Goal: Task Accomplishment & Management: Complete application form

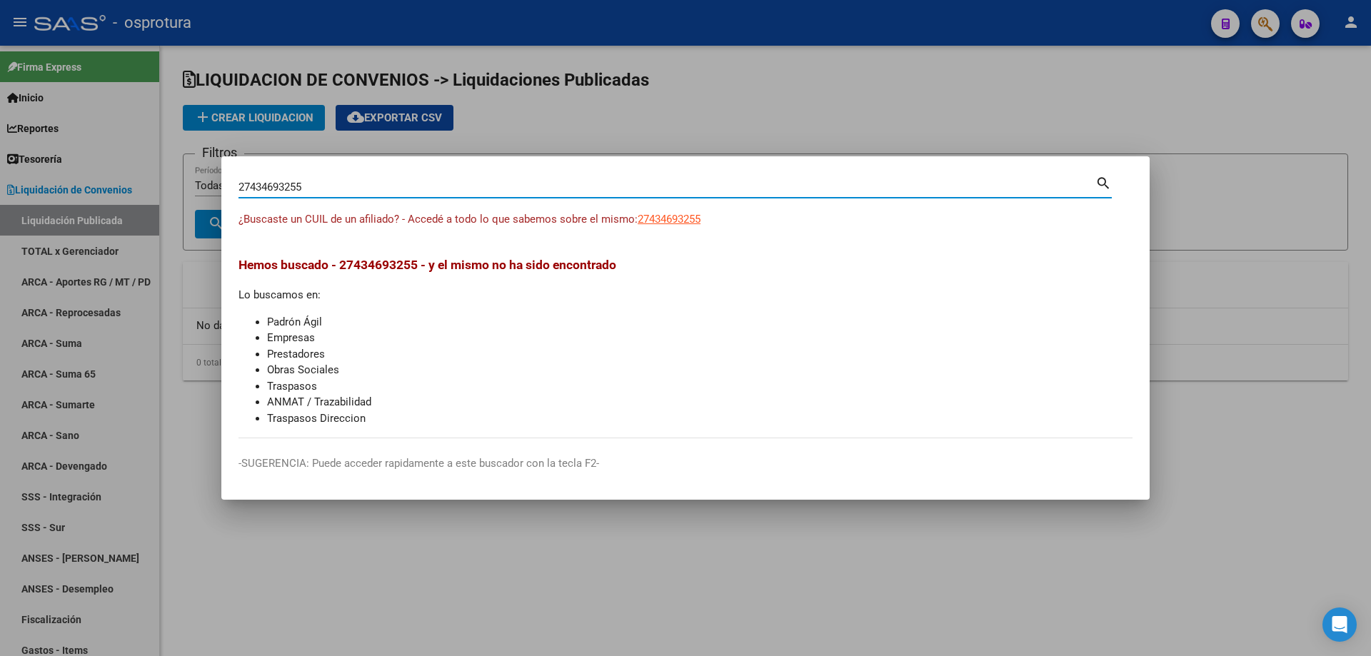
click at [311, 187] on input "27434693255" at bounding box center [667, 187] width 857 height 13
paste input "-46873440-6"
type input "27468734406"
click at [663, 223] on span "27468734406" at bounding box center [669, 219] width 63 height 13
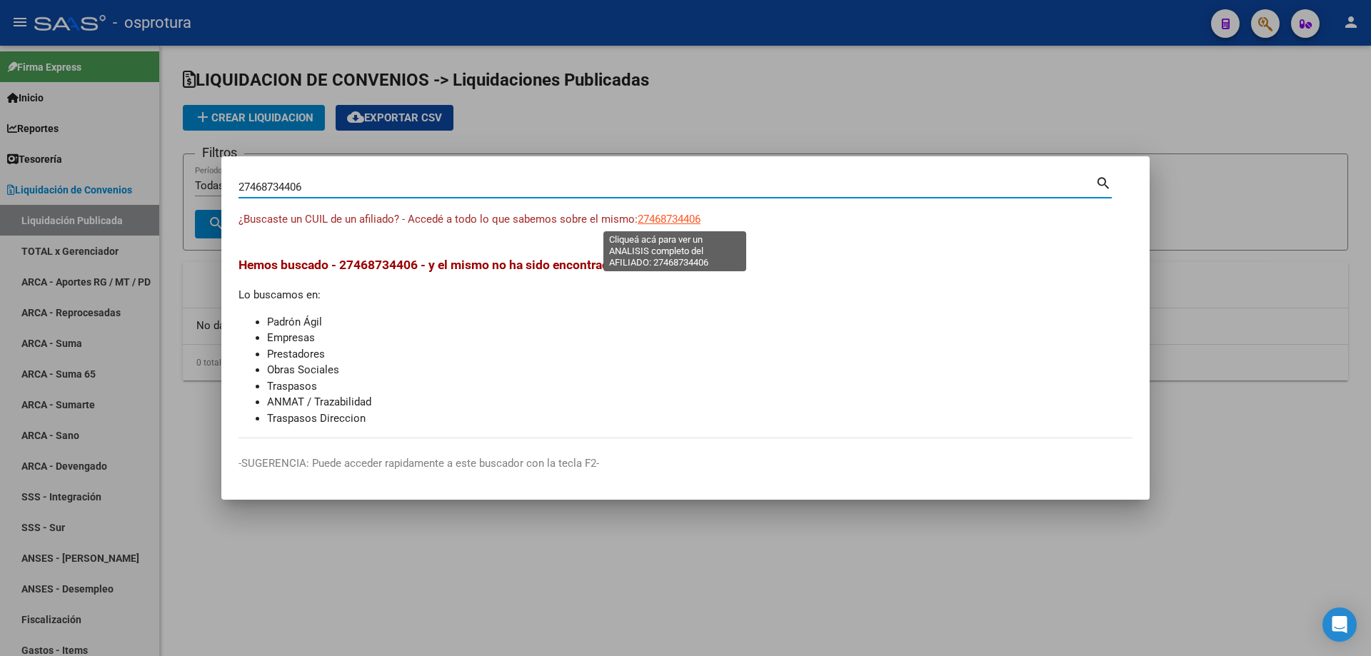
type textarea "27468734406"
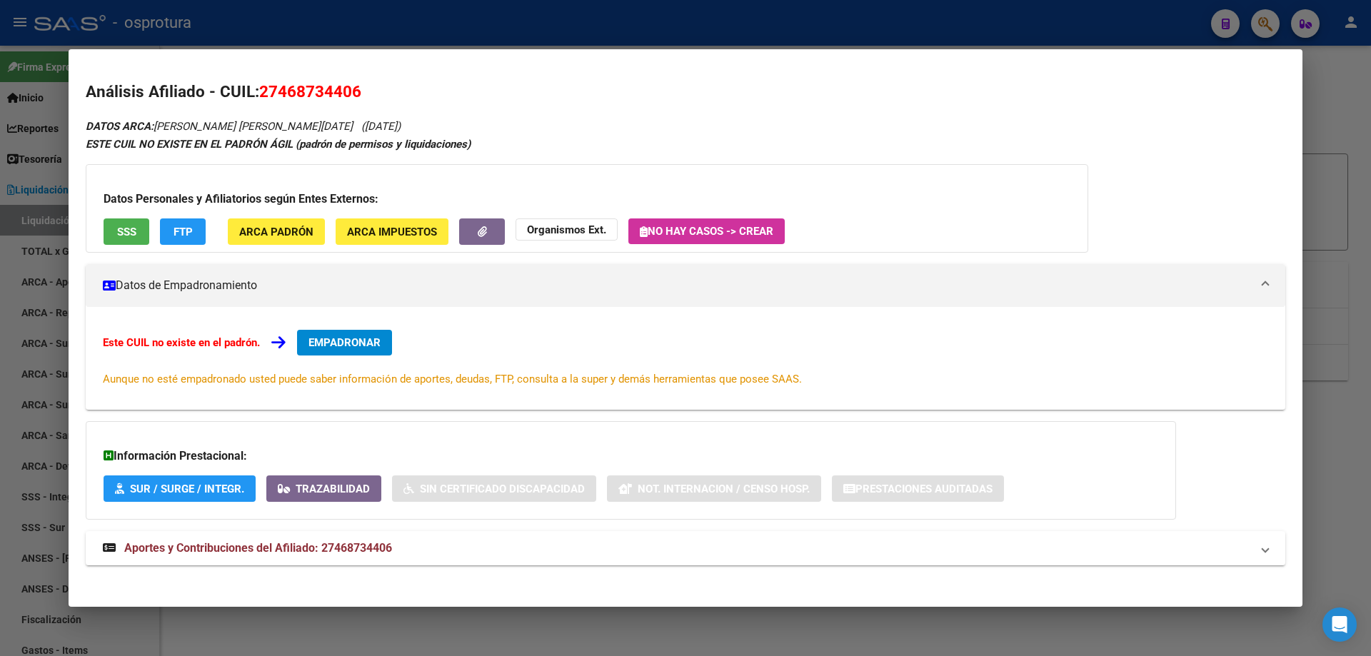
click at [119, 211] on div "Datos Personales y Afiliatorios según Entes Externos: SSS FTP ARCA Padrón ARCA …" at bounding box center [587, 208] width 1003 height 89
click at [339, 342] on span "EMPADRONAR" at bounding box center [345, 342] width 72 height 13
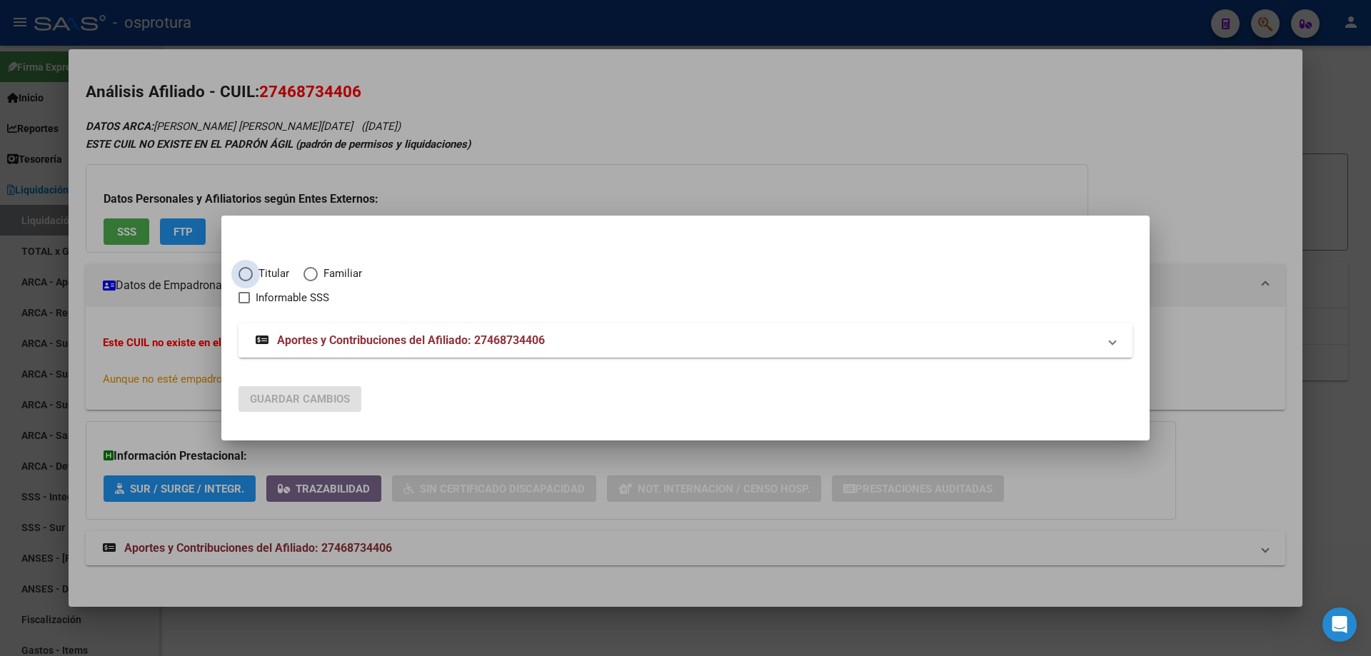
click at [264, 267] on span "Titular" at bounding box center [271, 274] width 36 height 16
click at [253, 267] on input "Titular" at bounding box center [246, 274] width 14 height 14
radio input "true"
checkbox input "true"
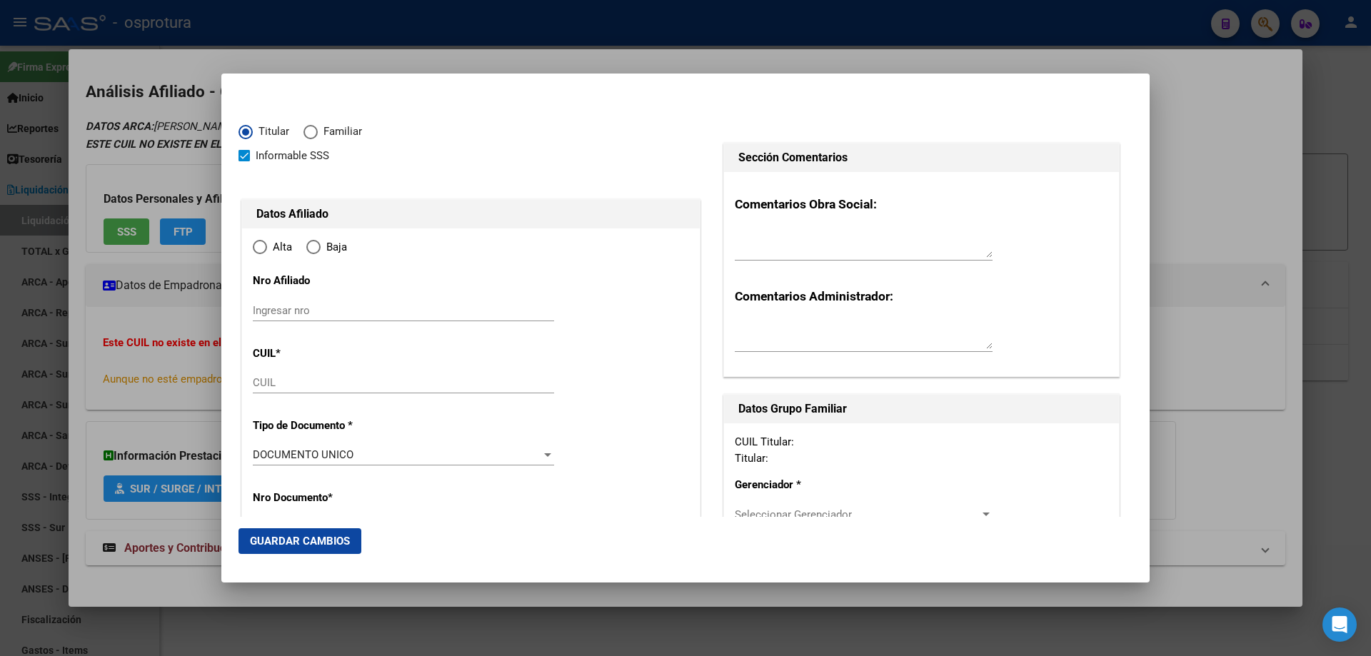
type input "27-46873440-6"
type input "46873440"
type input "[PERSON_NAME]"
type input "[PERSON_NAME][DATE]"
type input "[DATE]"
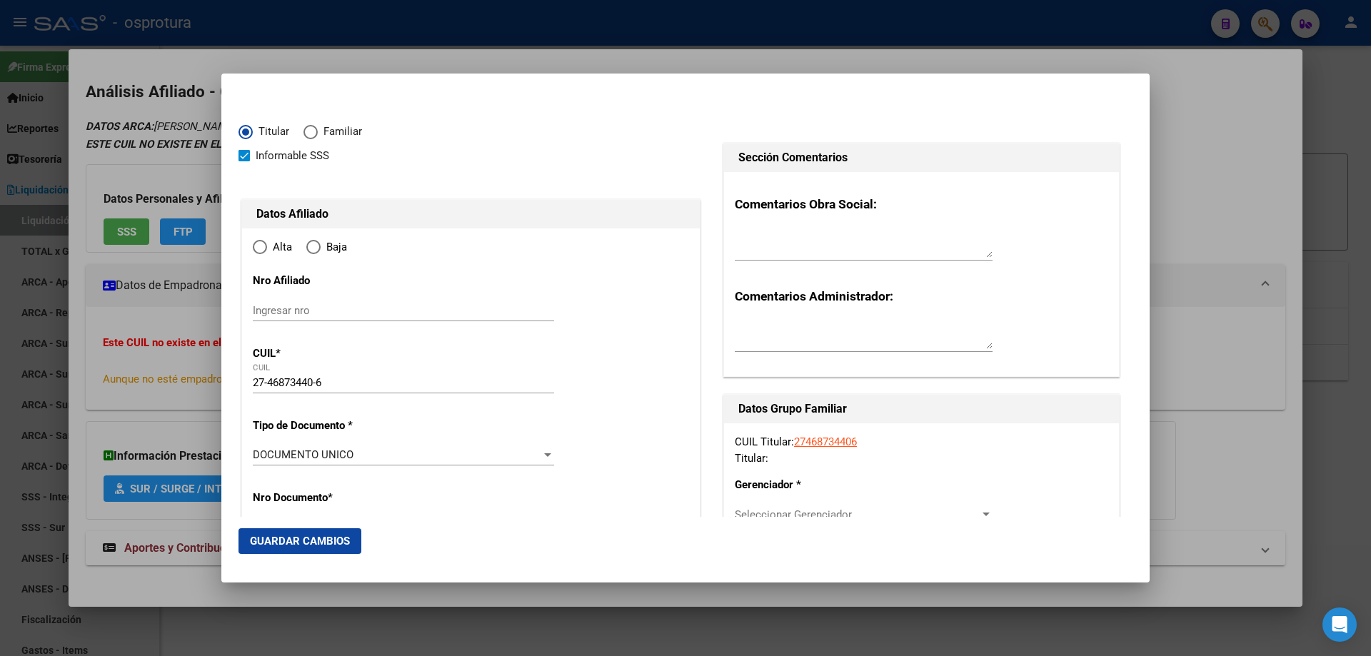
type input "[PERSON_NAME]"
type input "1665"
type input "[PERSON_NAME]"
type input "5308"
radio input "true"
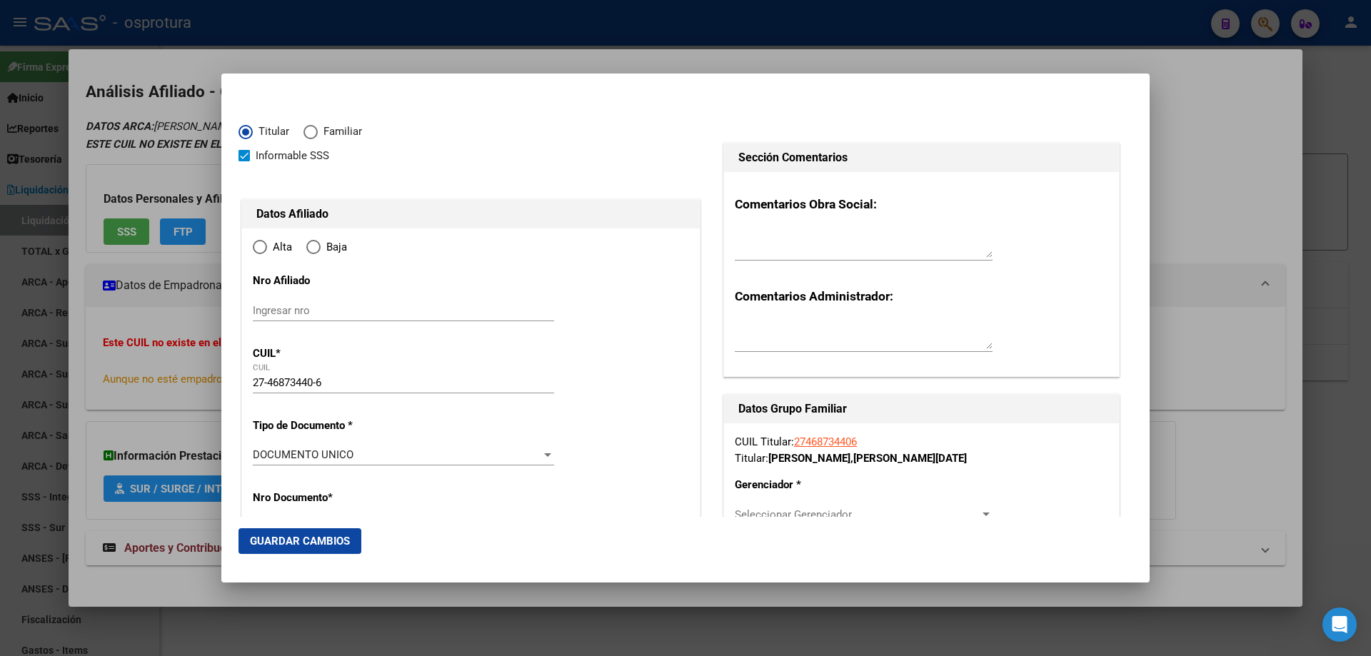
type input "[PERSON_NAME]"
click at [255, 460] on input "Ingresar fecha" at bounding box center [403, 459] width 301 height 23
type input "[DATE]"
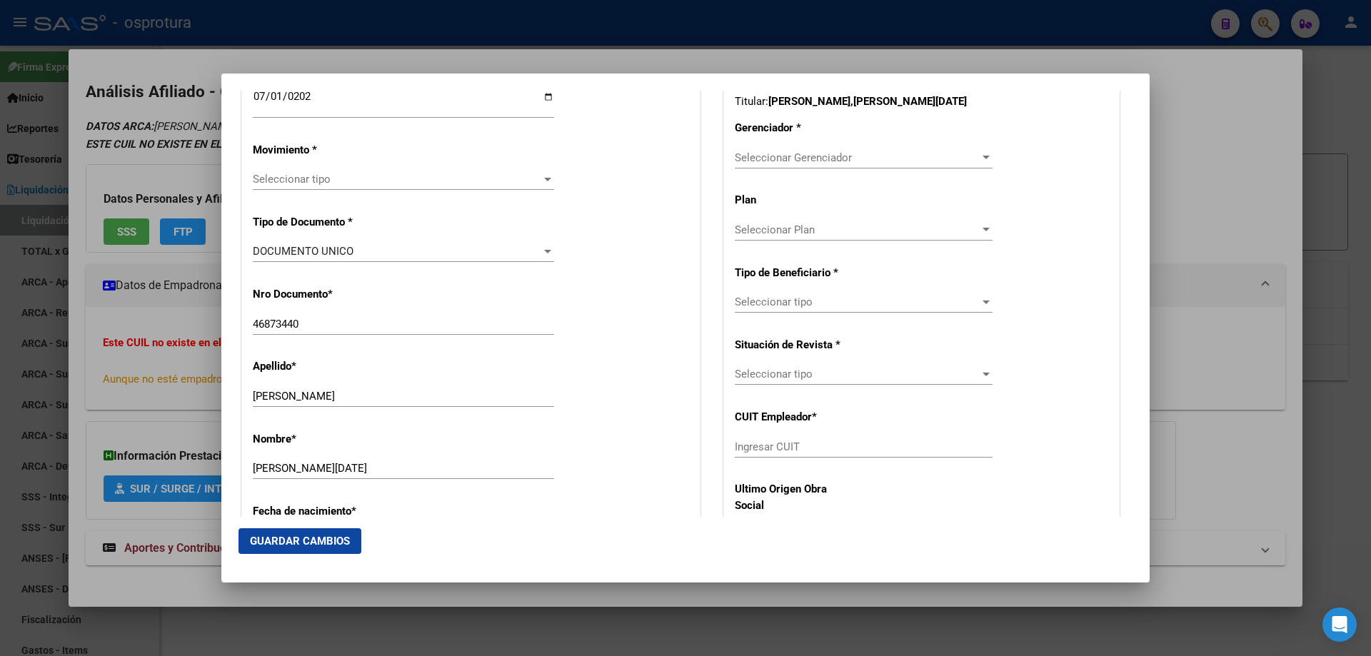
click at [314, 176] on span "Seleccionar tipo" at bounding box center [397, 179] width 289 height 13
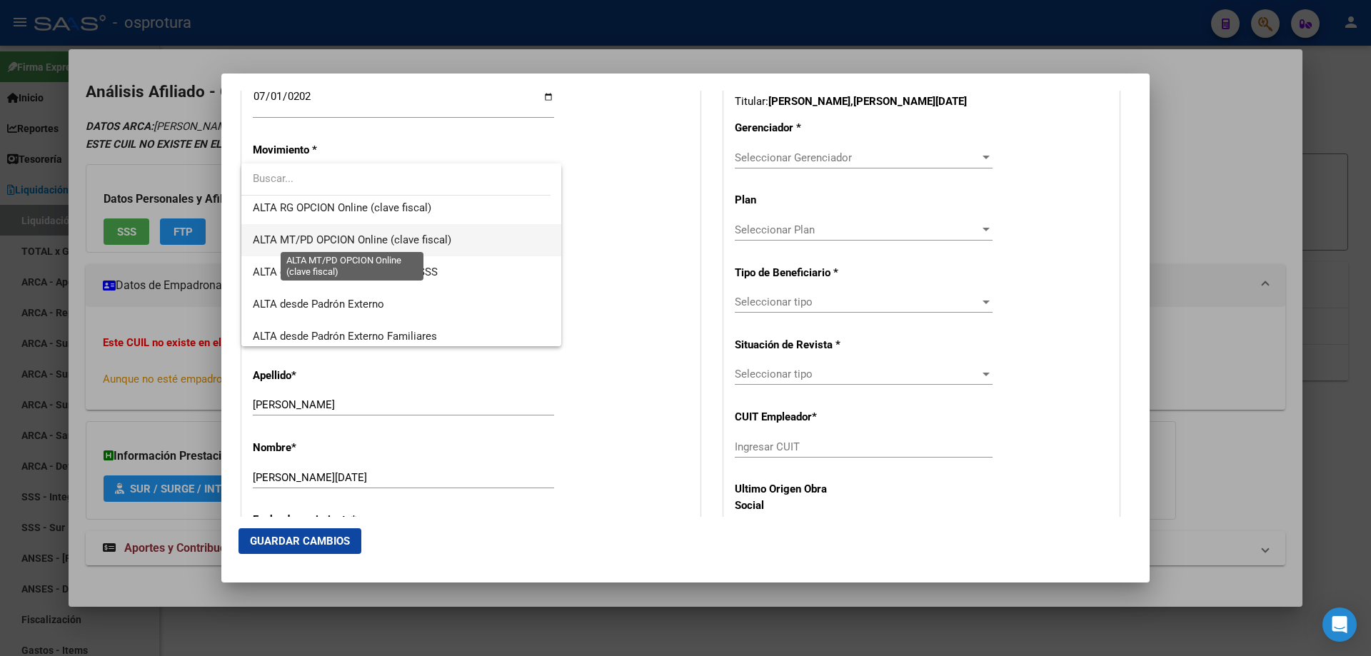
click at [393, 244] on span "ALTA MT/PD OPCION Online (clave fiscal)" at bounding box center [352, 240] width 199 height 13
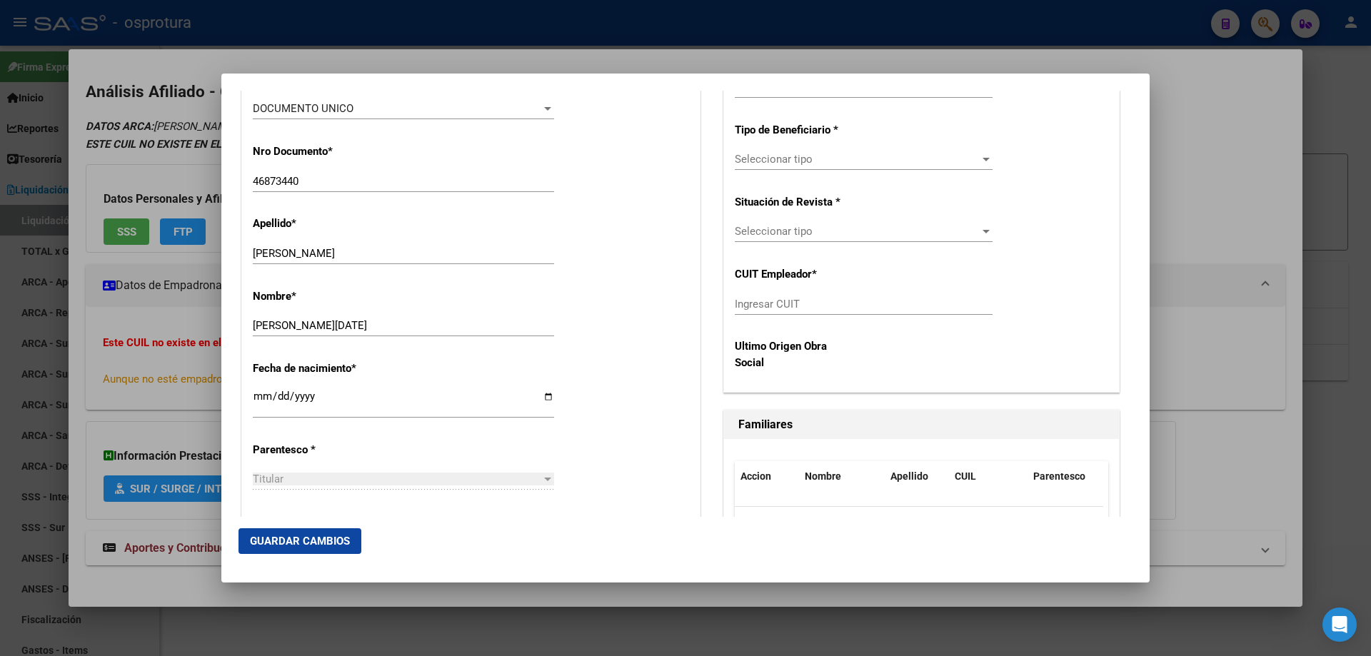
scroll to position [643, 0]
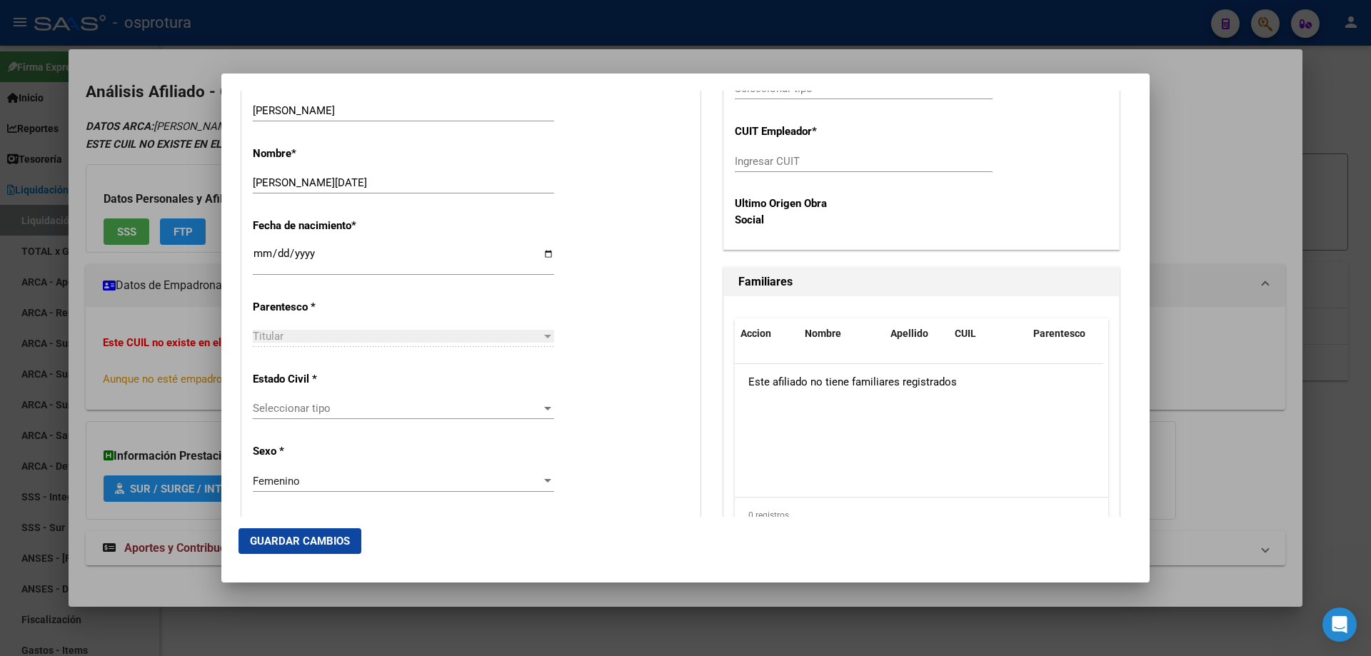
click at [320, 401] on div "Seleccionar tipo Seleccionar tipo" at bounding box center [403, 408] width 301 height 21
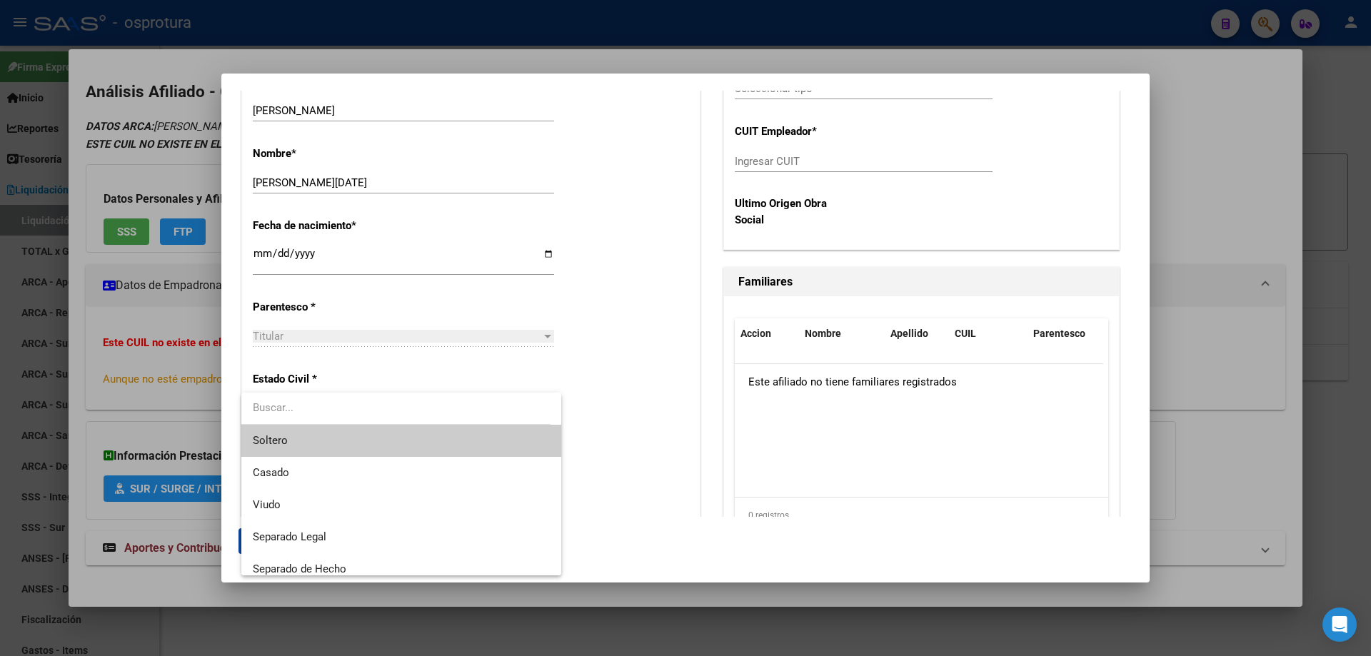
click at [325, 447] on span "Soltero" at bounding box center [401, 441] width 297 height 32
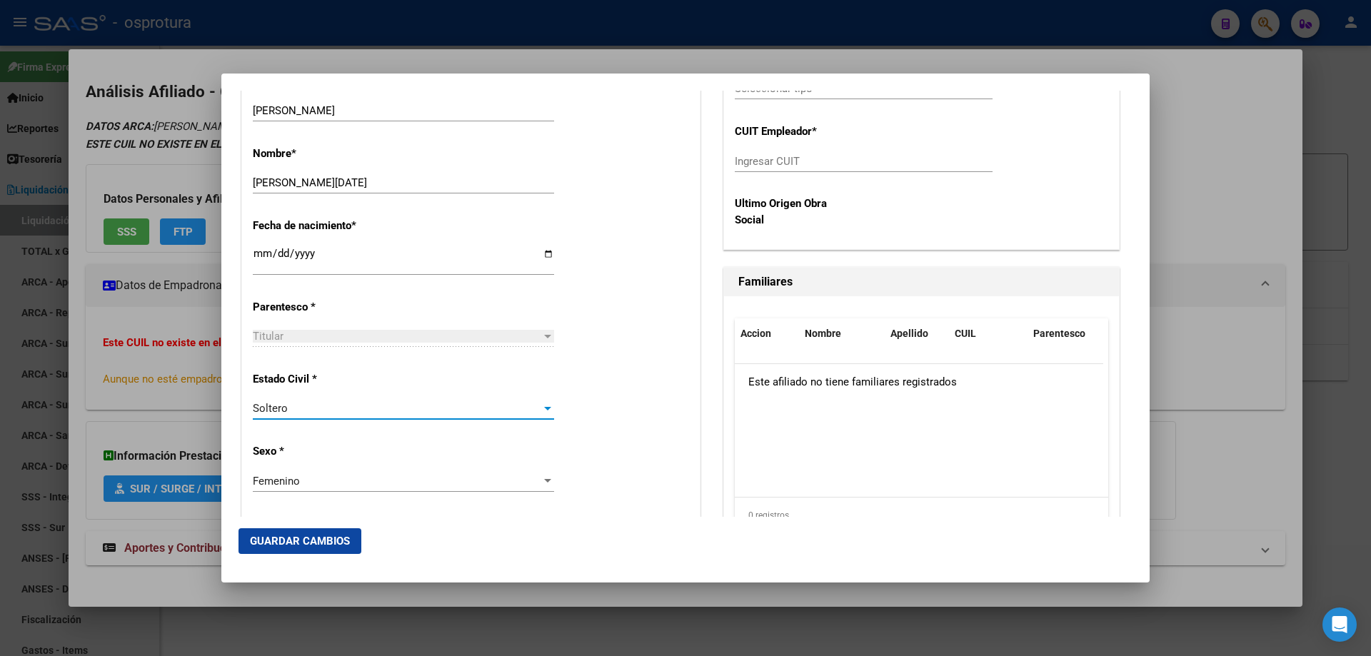
scroll to position [357, 0]
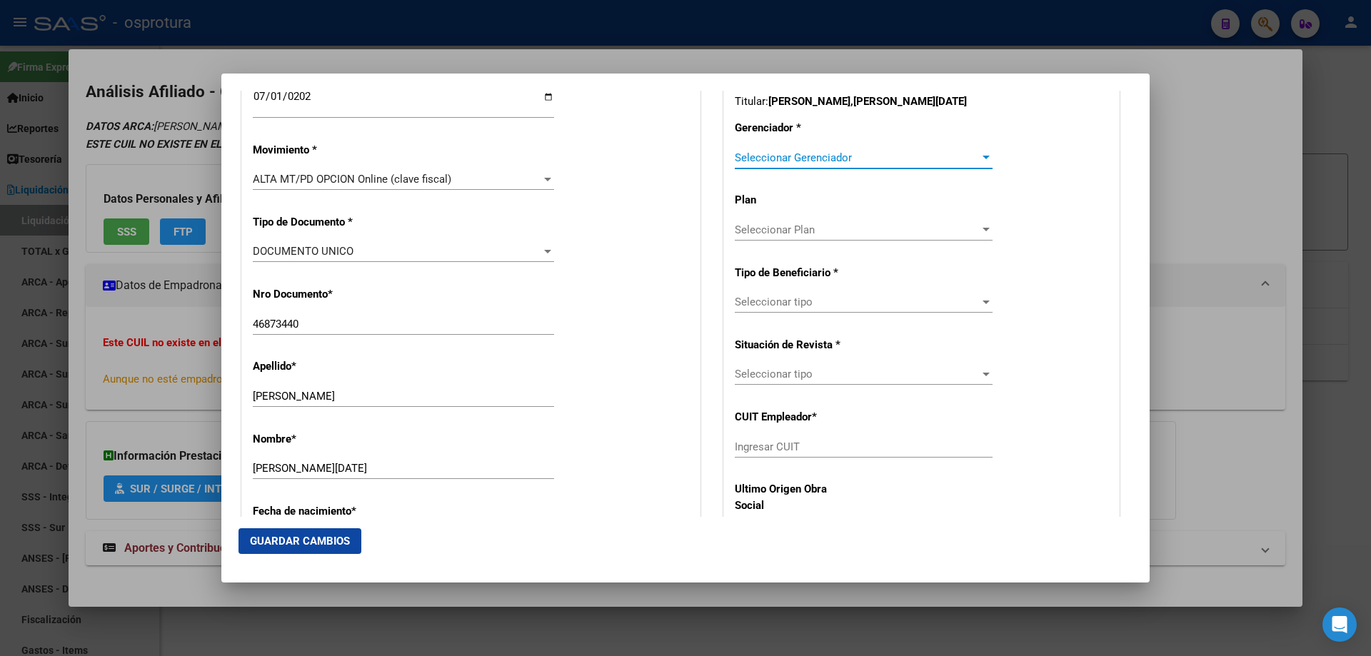
click at [784, 159] on span "Seleccionar Gerenciador" at bounding box center [857, 157] width 245 height 13
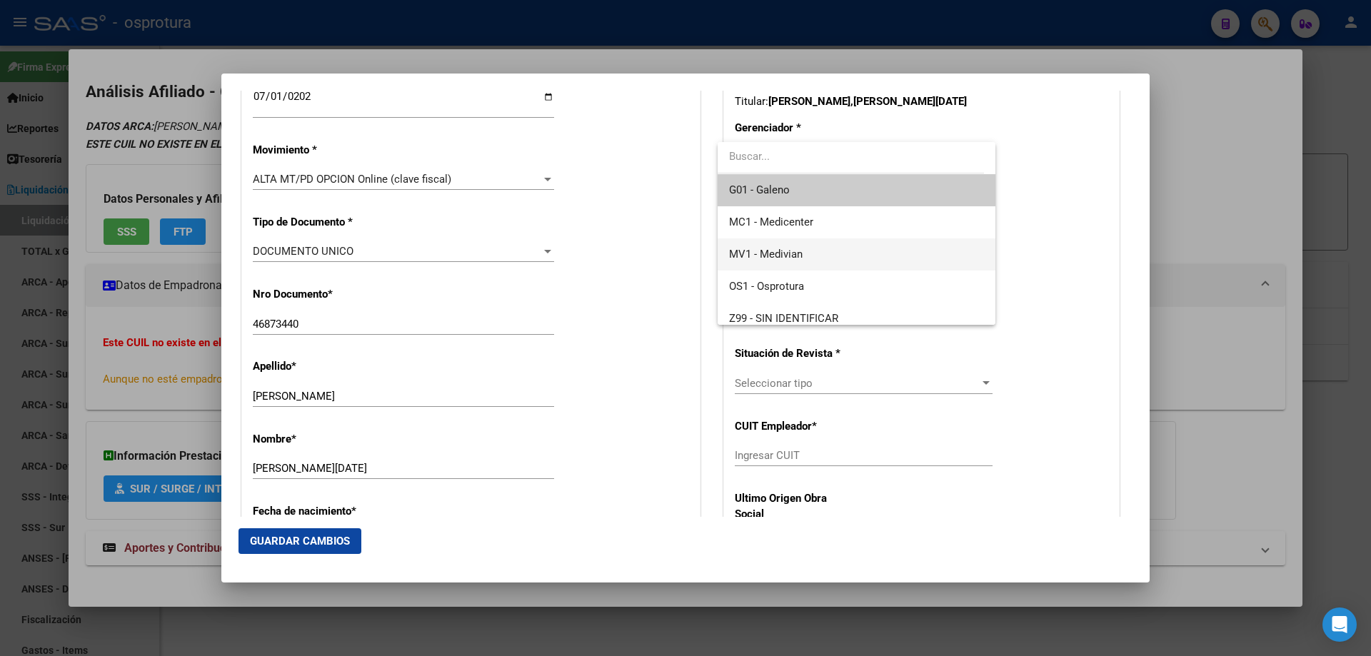
click at [804, 254] on span "MV1 - Medivian" at bounding box center [856, 255] width 254 height 32
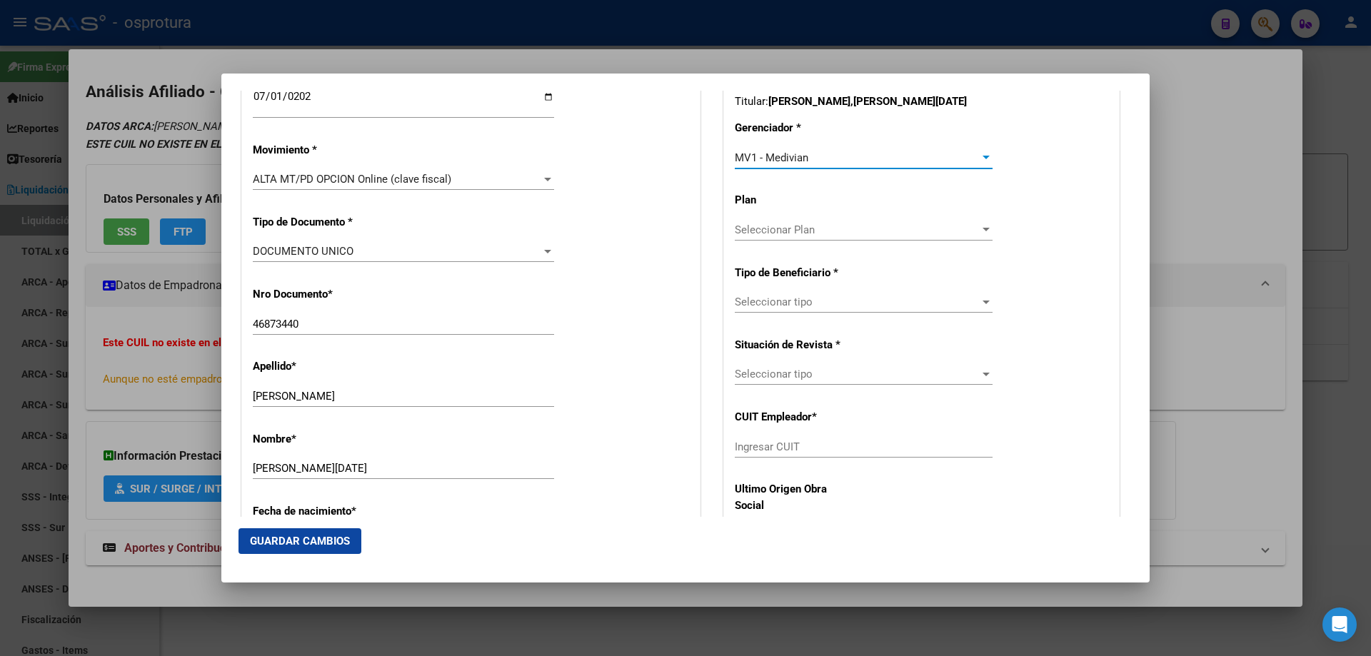
click at [791, 304] on span "Seleccionar tipo" at bounding box center [857, 302] width 245 height 13
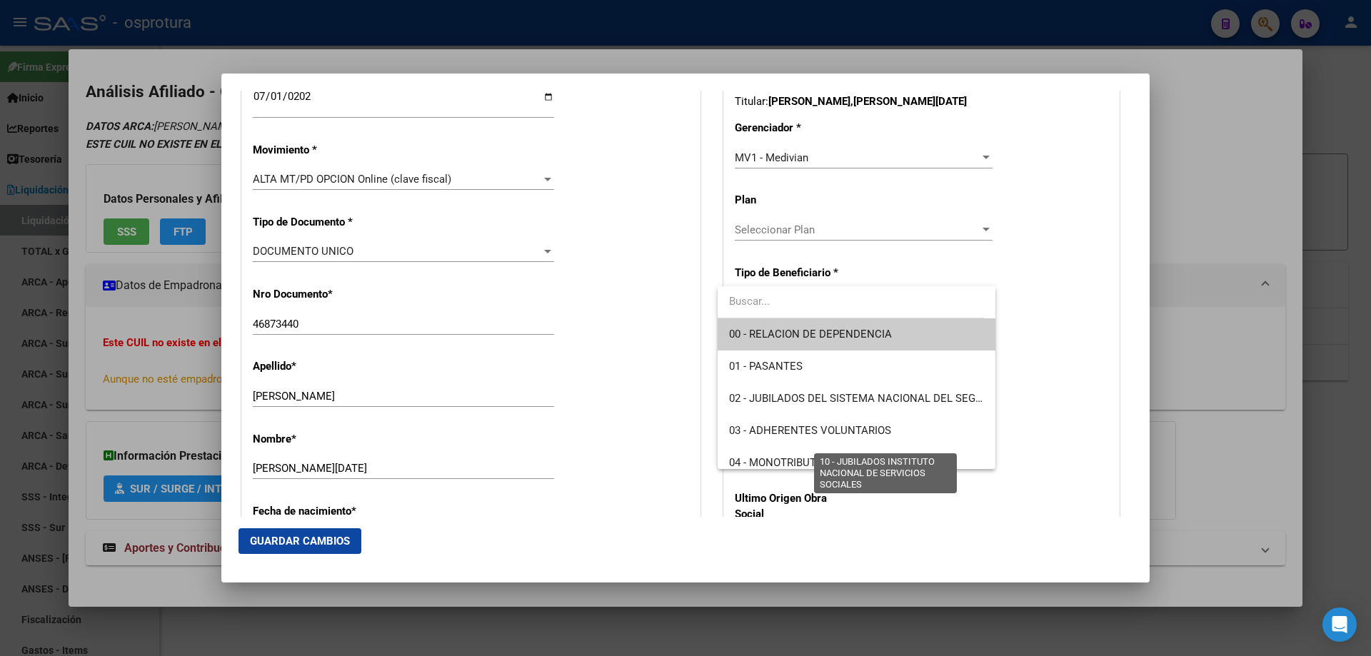
scroll to position [214, 0]
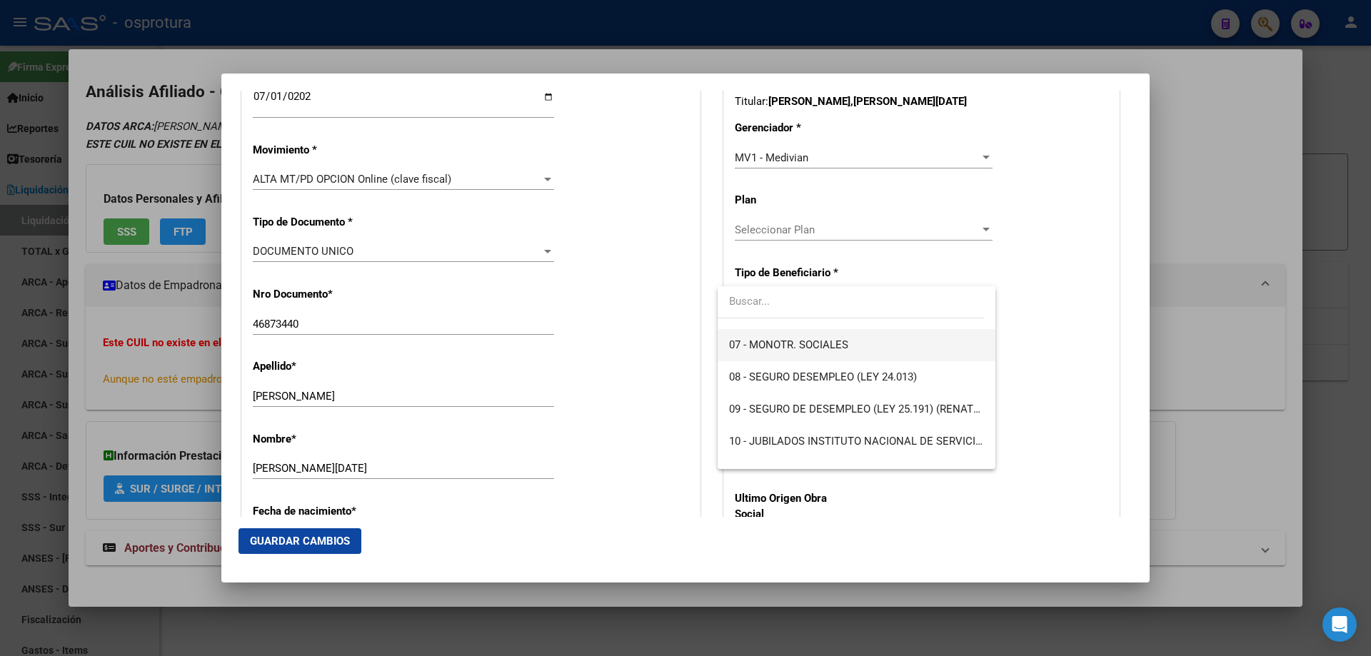
click at [774, 352] on span "07 - MONOTR. SOCIALES" at bounding box center [856, 345] width 254 height 32
type input "27-46873440-6"
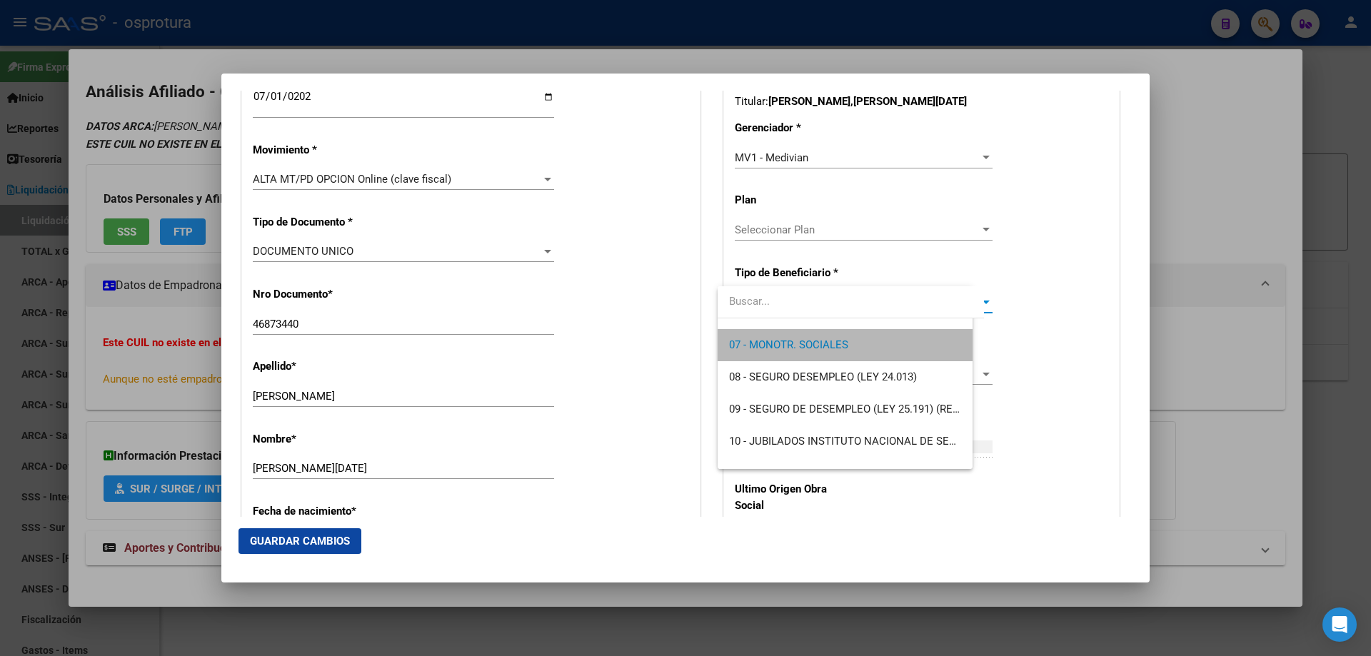
scroll to position [225, 0]
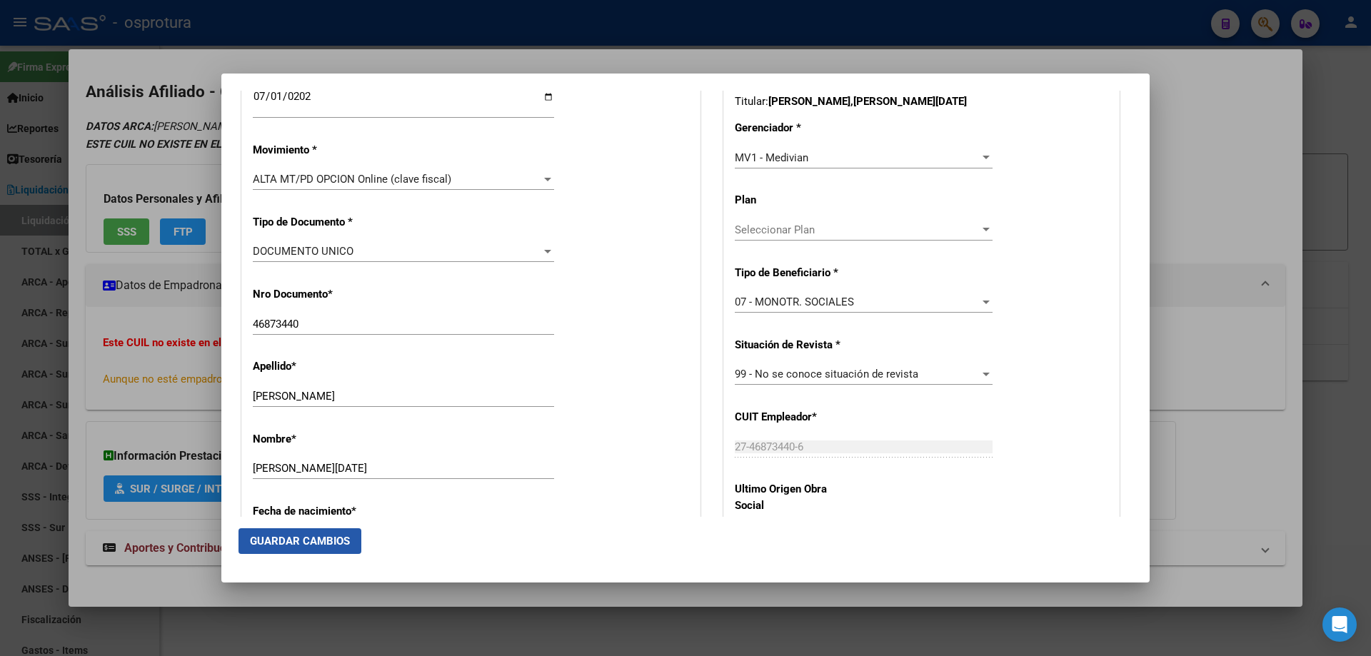
click at [303, 549] on button "Guardar Cambios" at bounding box center [300, 542] width 123 height 26
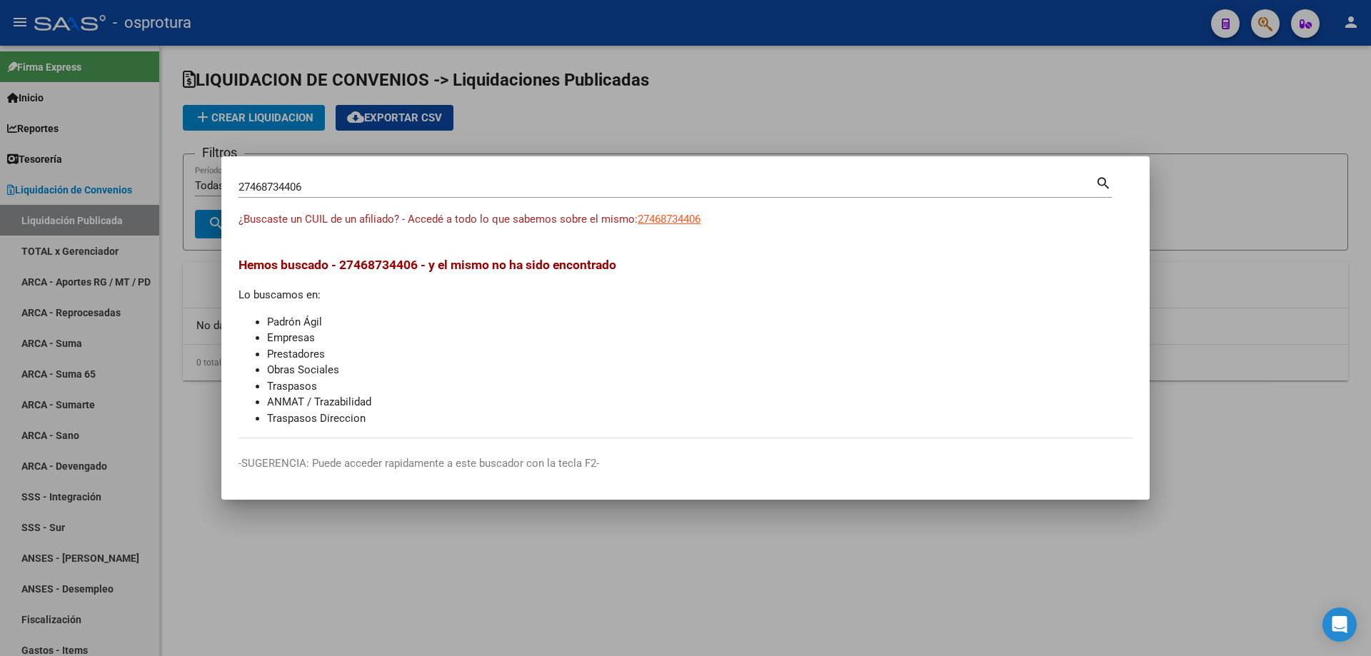
click at [696, 185] on input "27468734406" at bounding box center [667, 187] width 857 height 13
paste input "-47335376-3"
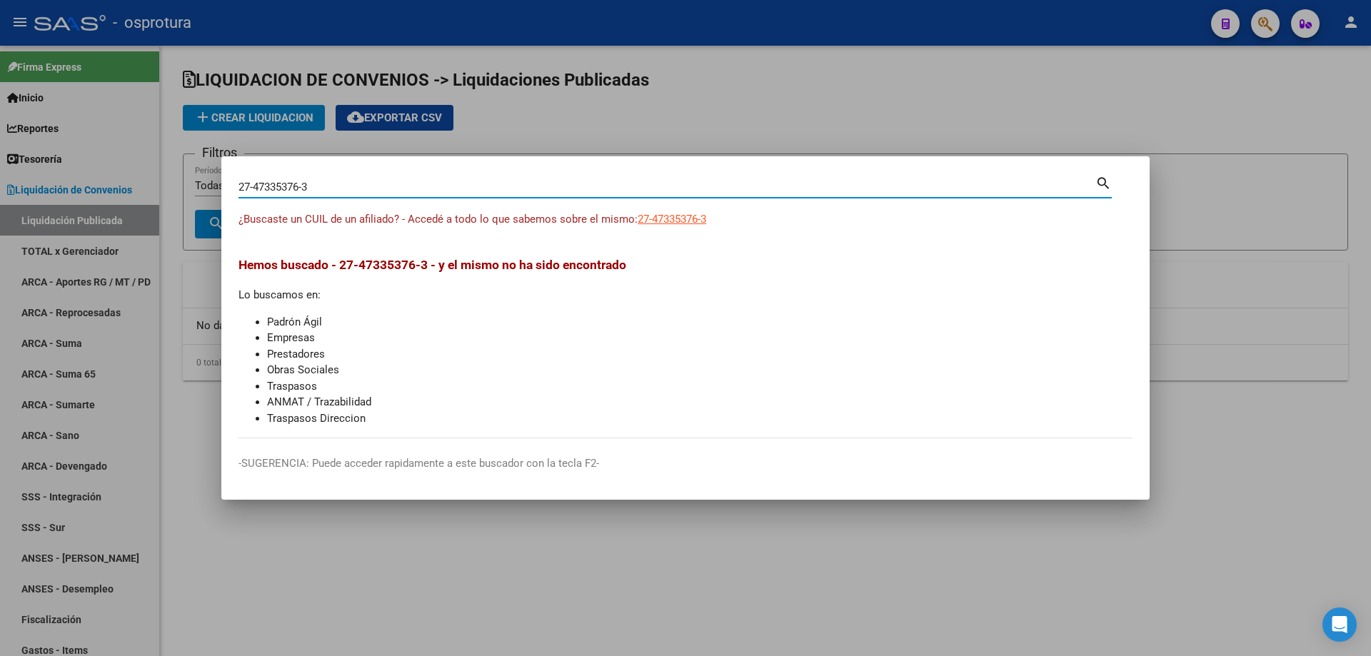
type input "27473353763"
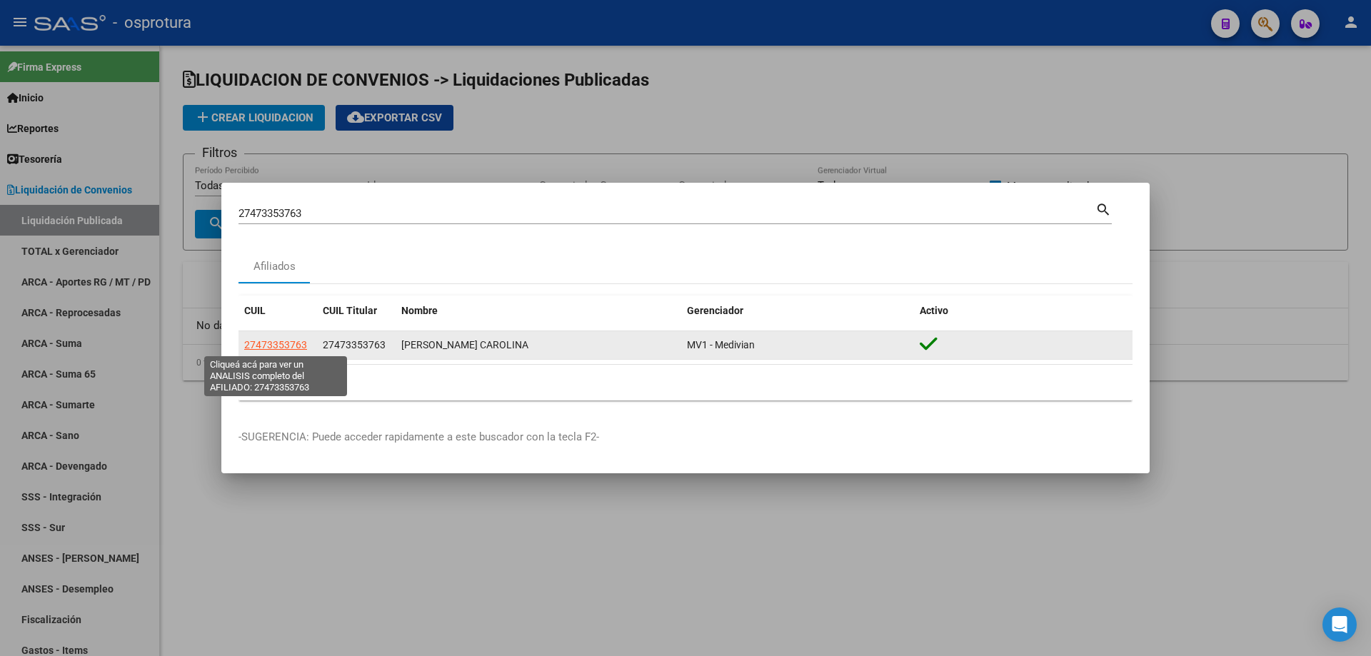
click at [271, 345] on span "27473353763" at bounding box center [275, 344] width 63 height 11
type textarea "27473353763"
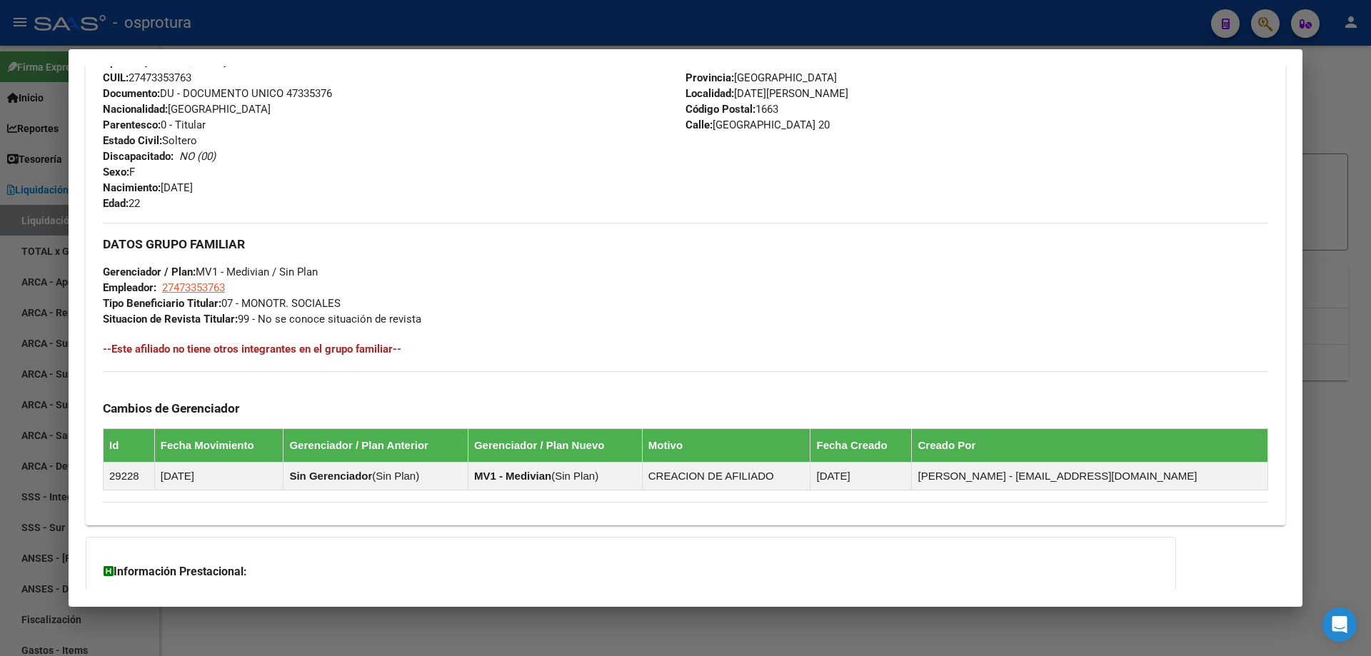
scroll to position [143, 0]
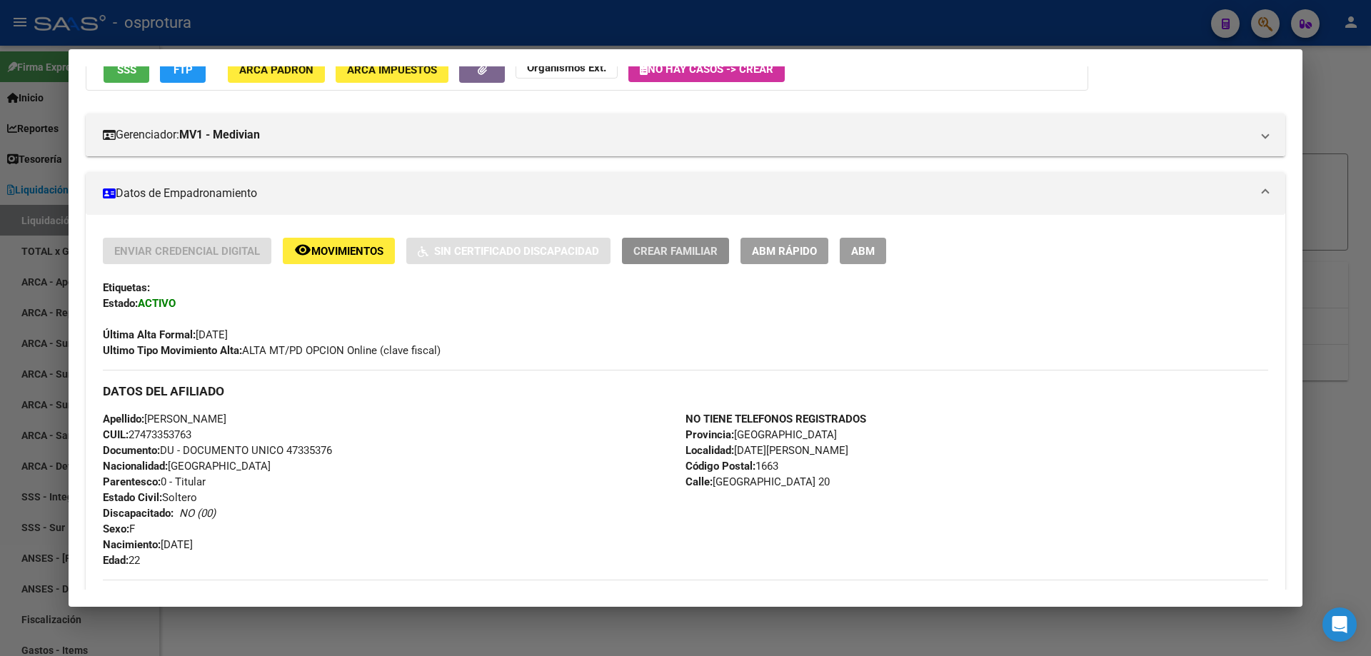
click at [676, 249] on span "Crear Familiar" at bounding box center [675, 251] width 84 height 13
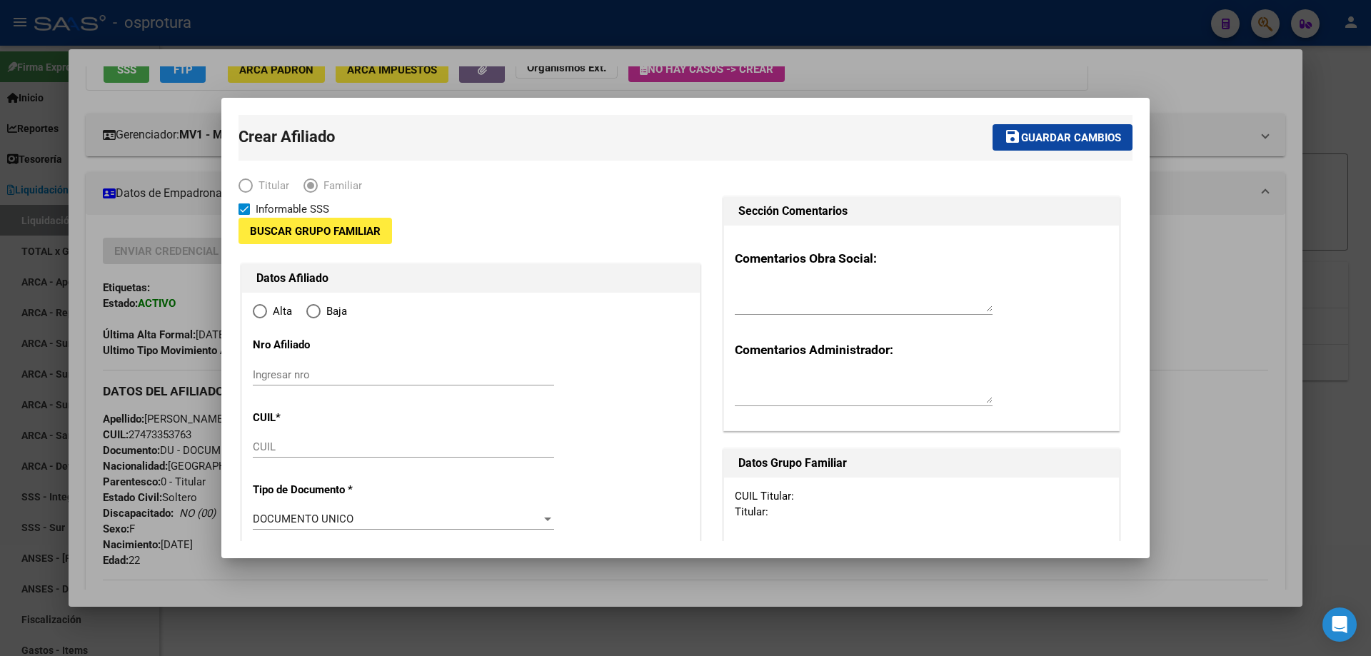
type input "27-47335376-3"
type input "[DATE][PERSON_NAME]"
type input "1663"
type input "[GEOGRAPHIC_DATA]"
type input "20"
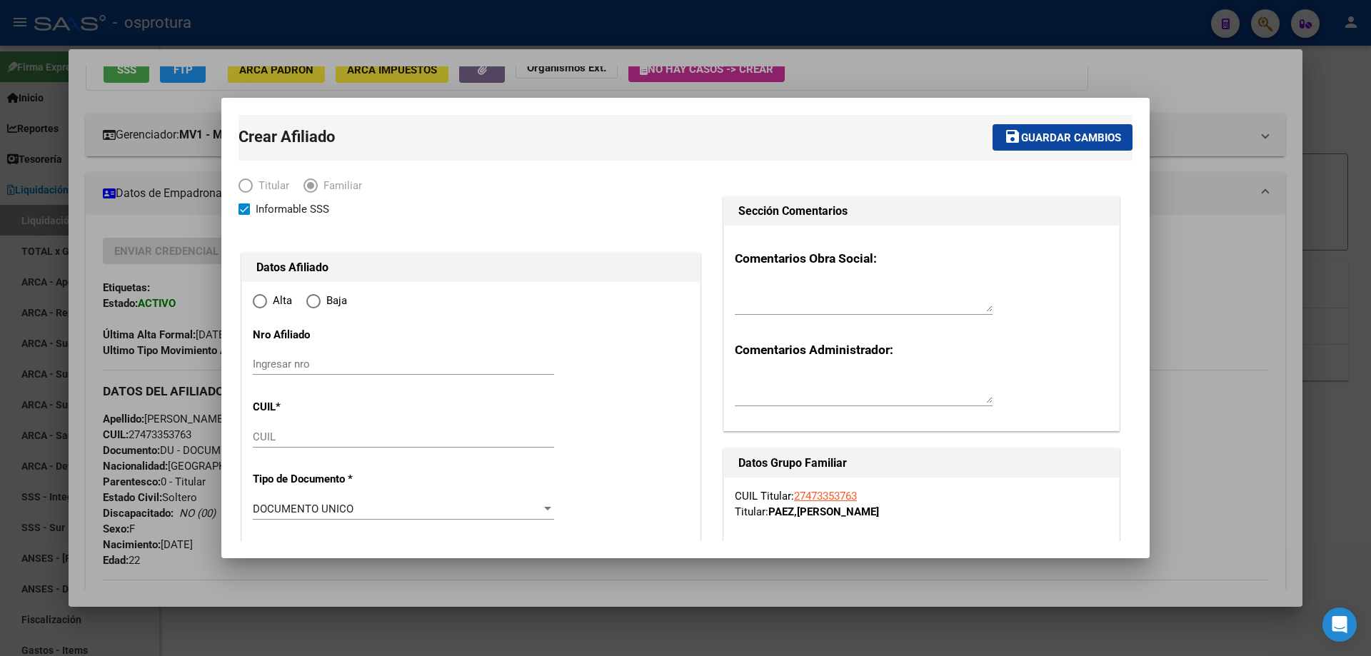
radio input "true"
click at [288, 435] on input "CUIL" at bounding box center [403, 437] width 301 height 13
type input "27-47335376-3"
paste input "23-59839050-9"
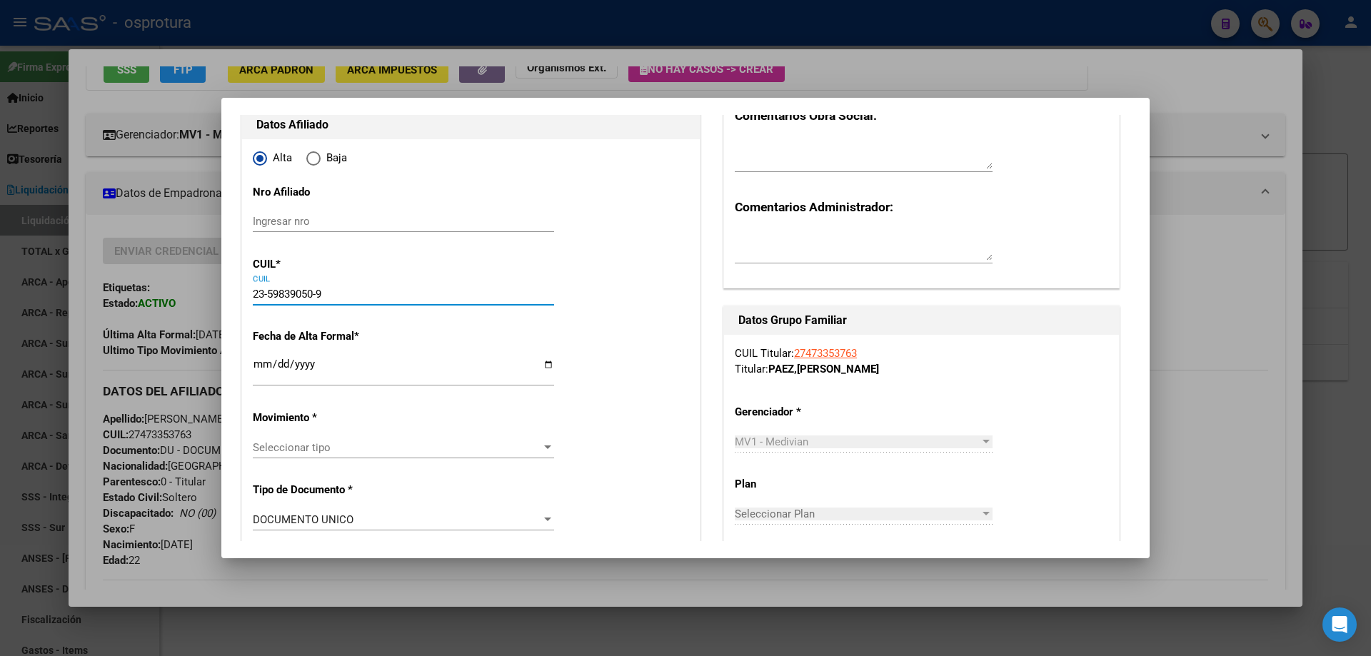
type input "23-59839050-9"
click at [262, 361] on input "Ingresar fecha" at bounding box center [403, 370] width 301 height 23
type input "[DATE]"
click at [303, 446] on span "Seleccionar tipo" at bounding box center [397, 447] width 289 height 13
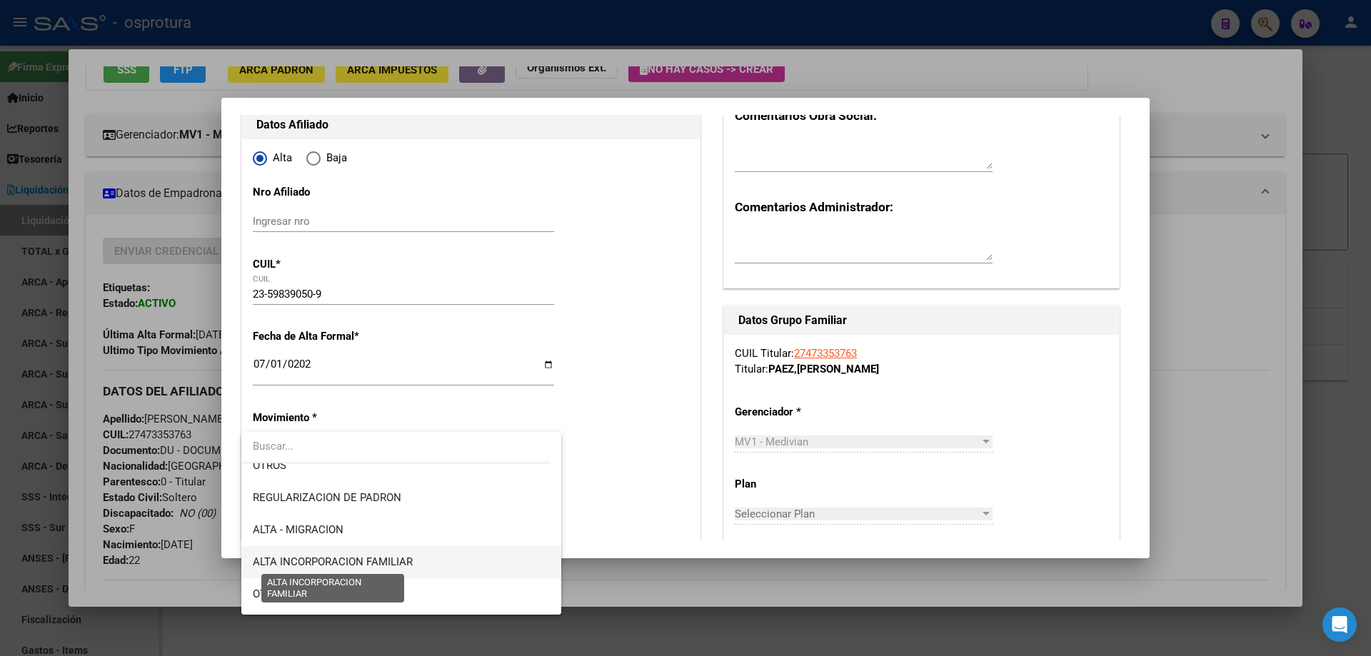
click at [409, 563] on span "ALTA INCORPORACION FAMILIAR" at bounding box center [333, 562] width 160 height 13
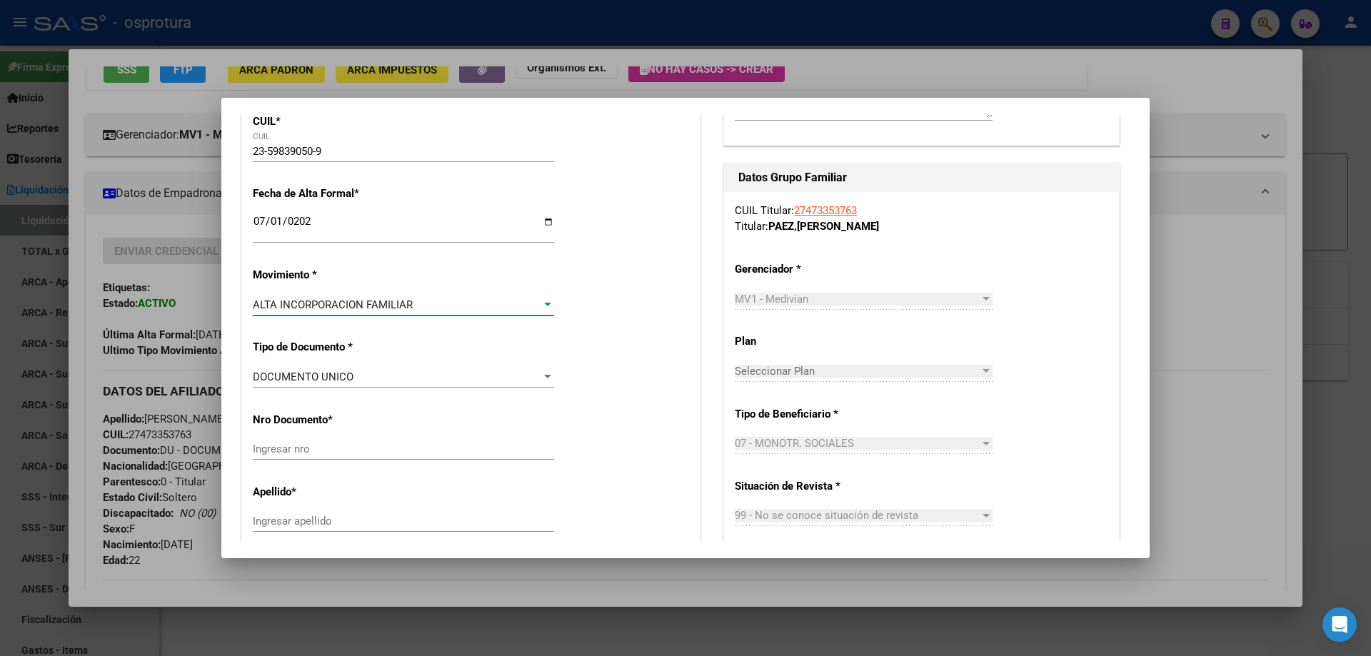
scroll to position [429, 0]
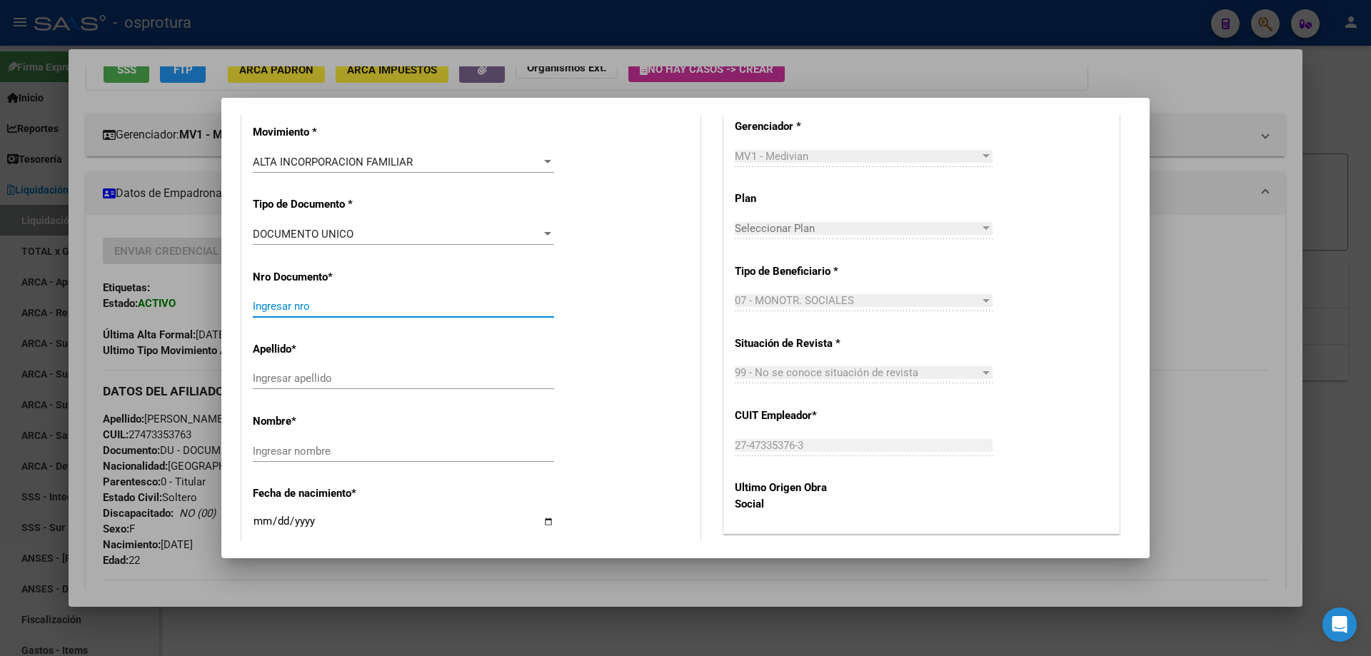
click at [316, 306] on input "Ingresar nro" at bounding box center [403, 306] width 301 height 13
drag, startPoint x: 316, startPoint y: 306, endPoint x: 282, endPoint y: 309, distance: 34.3
click at [282, 309] on input "Ingresar nro" at bounding box center [403, 306] width 301 height 13
click at [296, 305] on input "Ingresar nro" at bounding box center [403, 306] width 301 height 13
paste input "59839050"
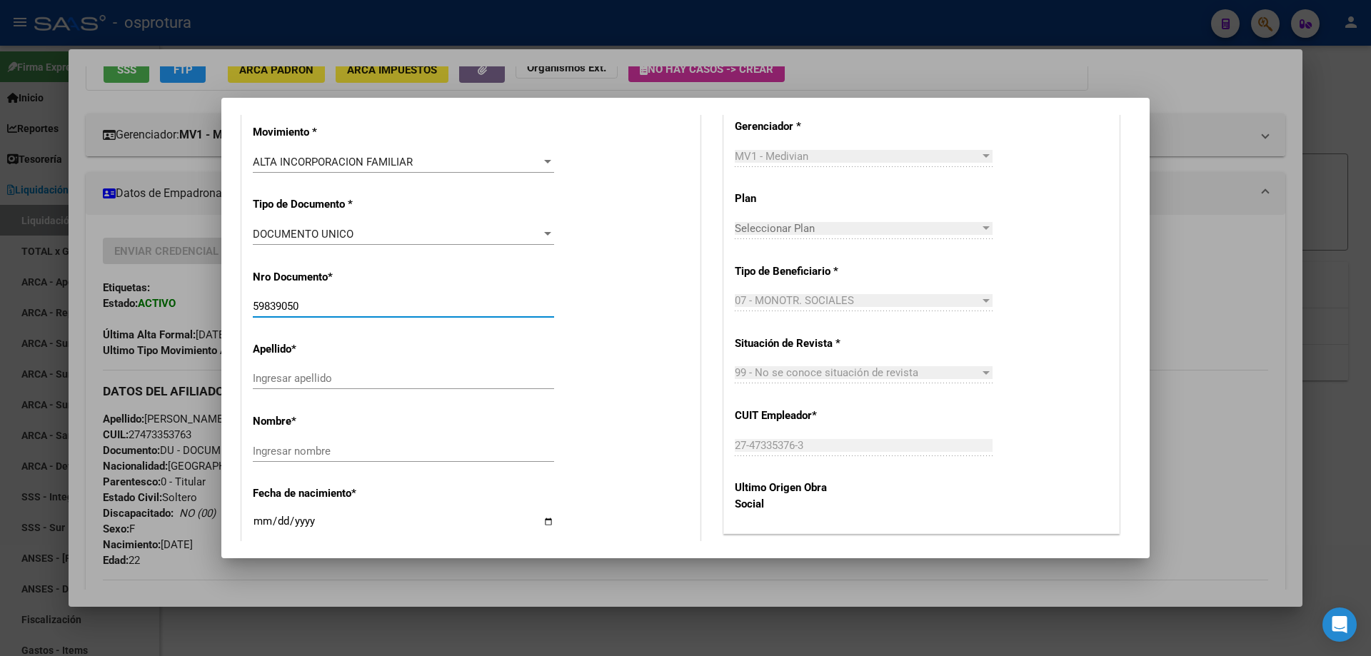
type input "59839050"
click at [312, 376] on input "Ingresar apellido" at bounding box center [403, 378] width 301 height 13
click at [291, 447] on input "Ingresar nombre" at bounding box center [403, 451] width 301 height 13
click at [305, 381] on input "Ingresar apellido" at bounding box center [403, 378] width 301 height 13
paste input "Luna"
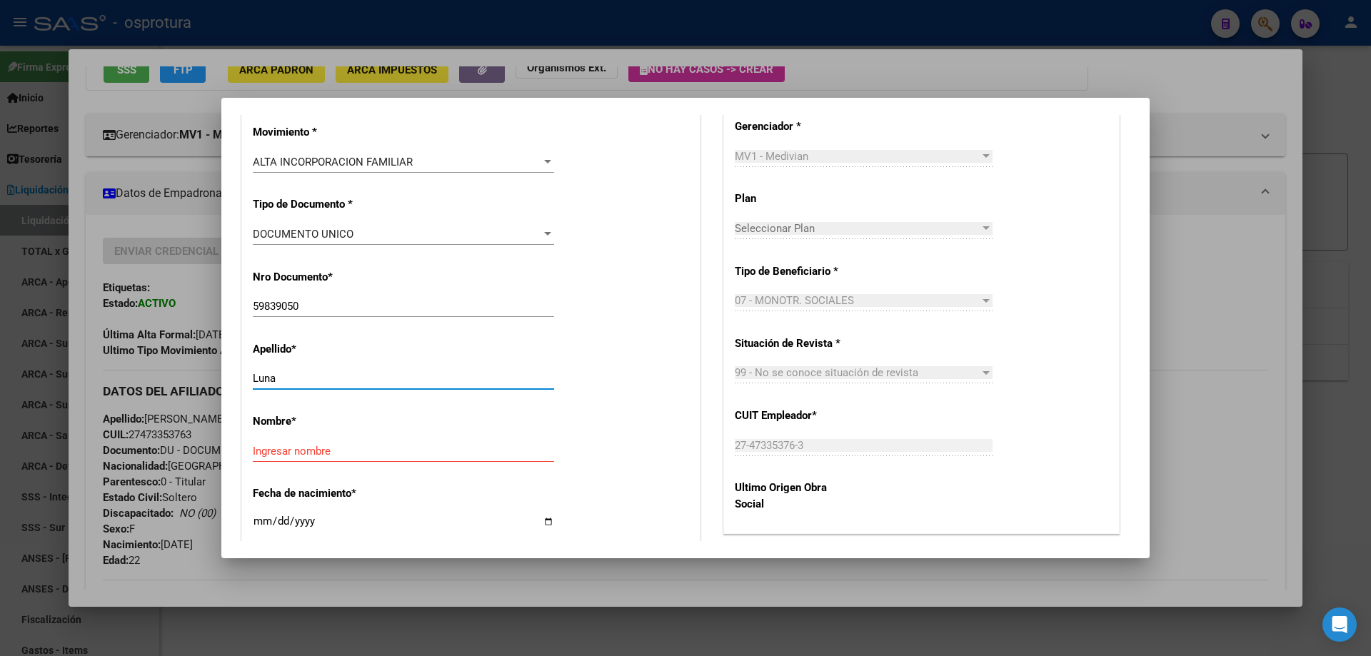
type input "Luna"
click at [310, 449] on input "Ingresar nombre" at bounding box center [403, 451] width 301 height 13
paste input "[PERSON_NAME]"
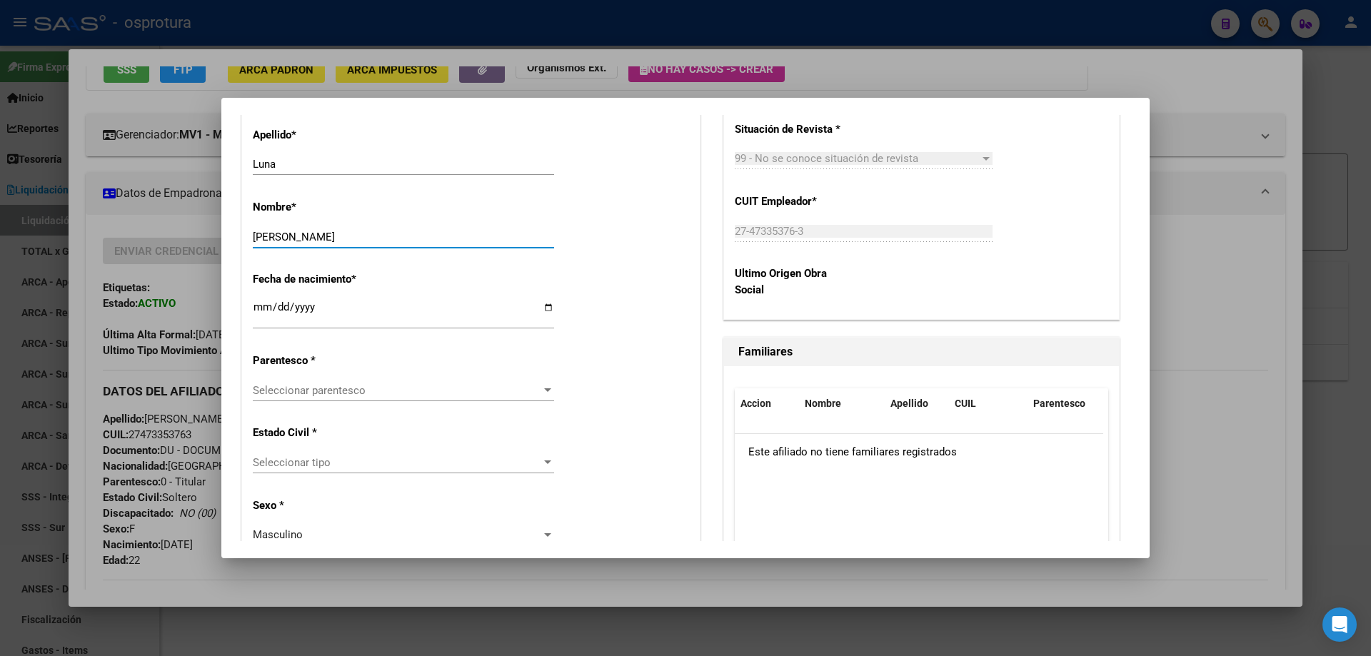
type input "[PERSON_NAME]"
click at [264, 306] on input "Ingresar fecha" at bounding box center [403, 312] width 301 height 23
type input "[DATE]"
click at [306, 386] on span "Seleccionar parentesco" at bounding box center [397, 390] width 289 height 13
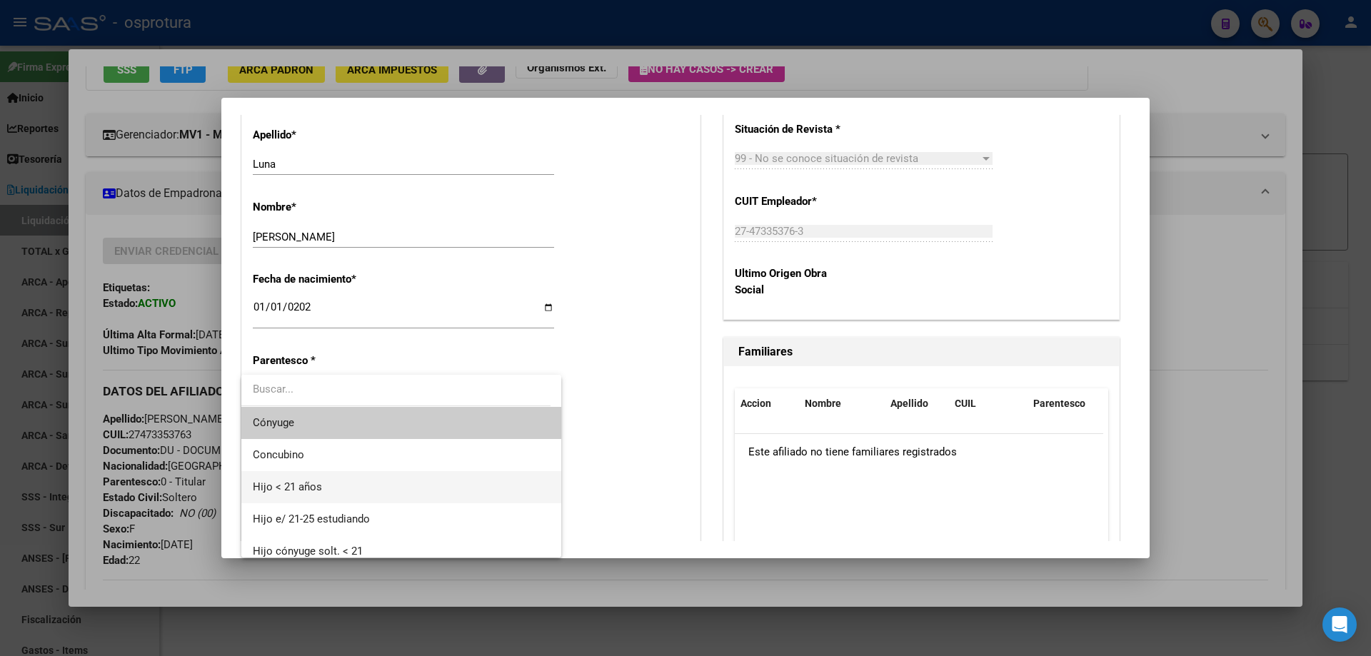
click at [331, 489] on span "Hijo < 21 años" at bounding box center [401, 487] width 297 height 32
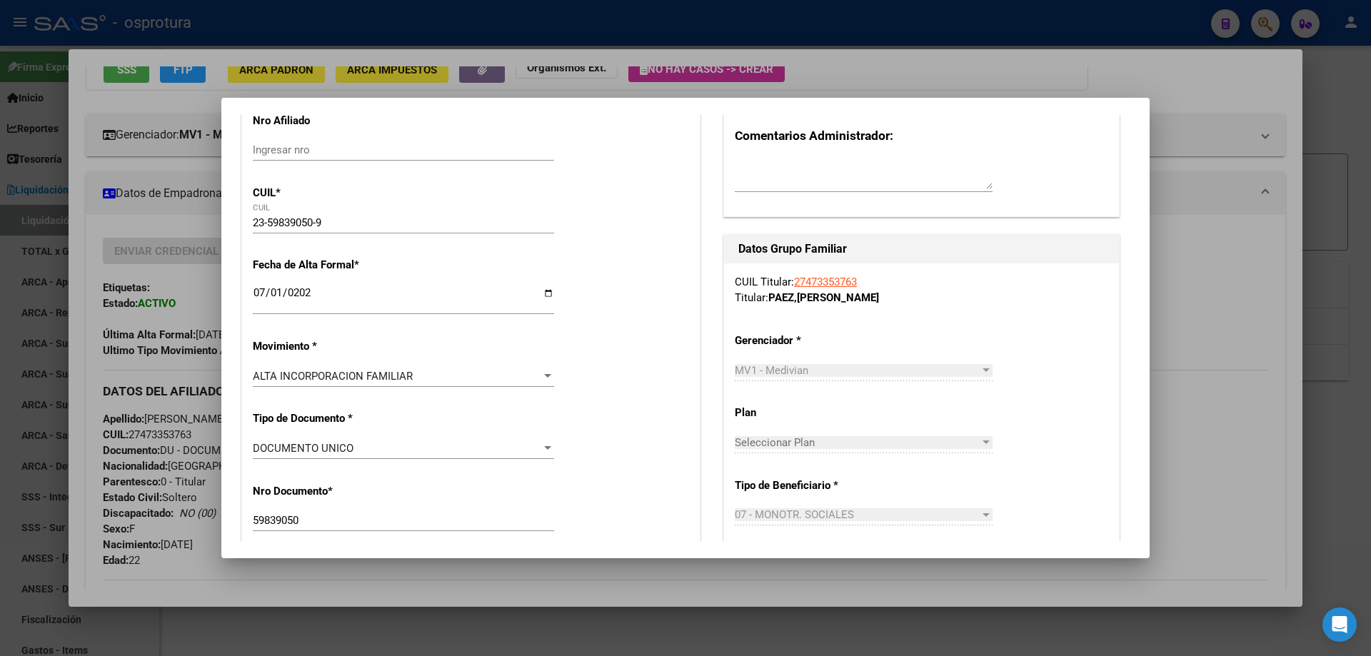
scroll to position [0, 0]
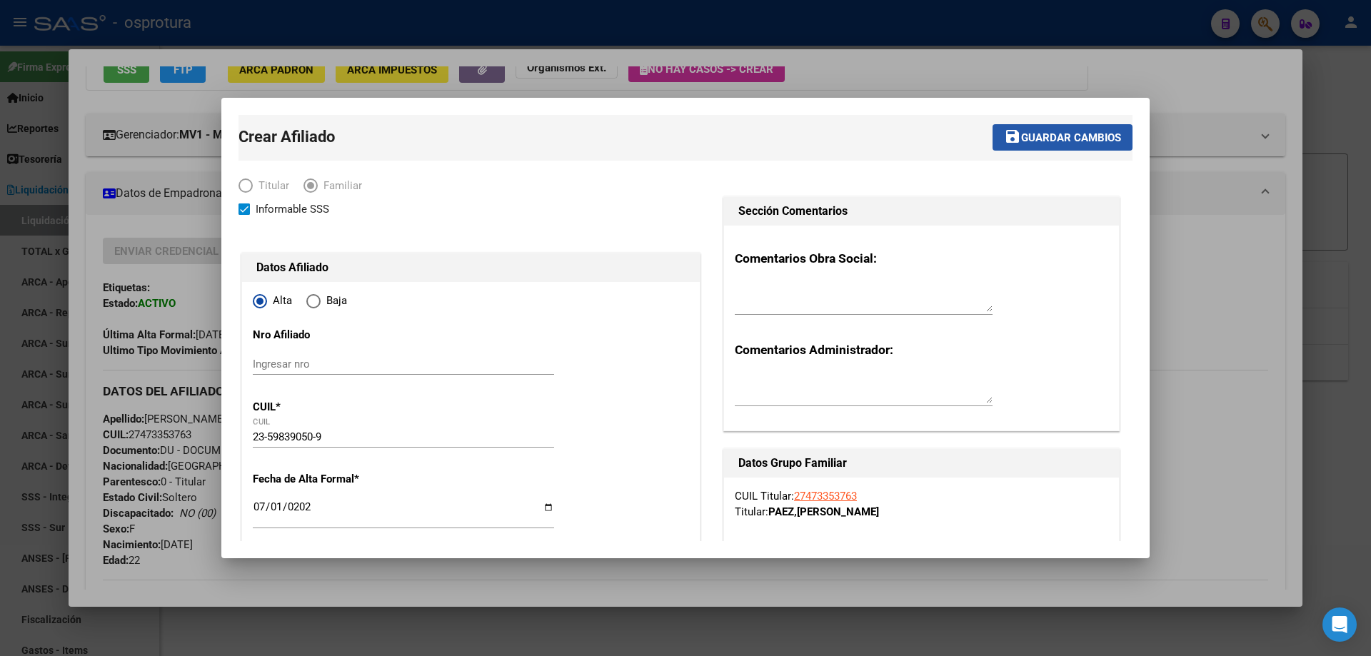
click at [1056, 146] on button "save Guardar cambios" at bounding box center [1063, 137] width 140 height 26
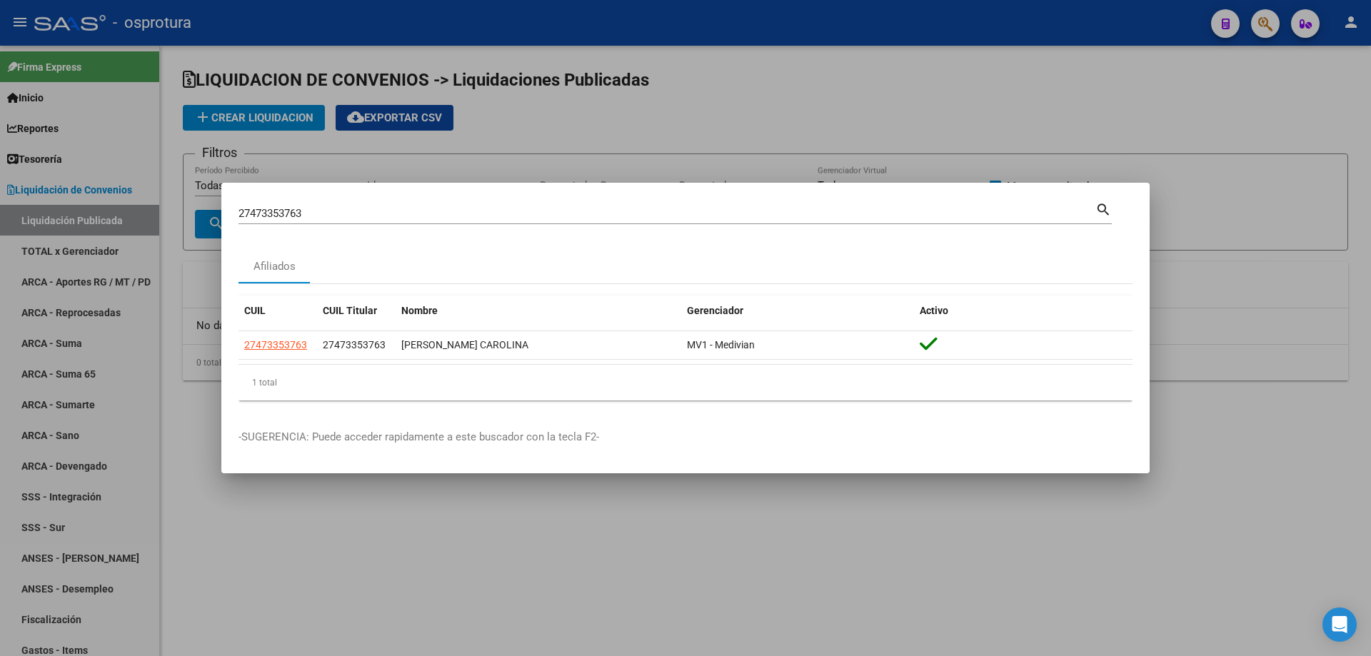
drag, startPoint x: 334, startPoint y: 222, endPoint x: 328, endPoint y: 204, distance: 18.7
click at [334, 220] on div "27473353763 [PERSON_NAME] (apellido, dni, [PERSON_NAME], [PERSON_NAME], cuit, o…" at bounding box center [667, 213] width 857 height 21
click at [380, 212] on input "27473353763" at bounding box center [667, 213] width 857 height 13
paste input "0-47948325-7"
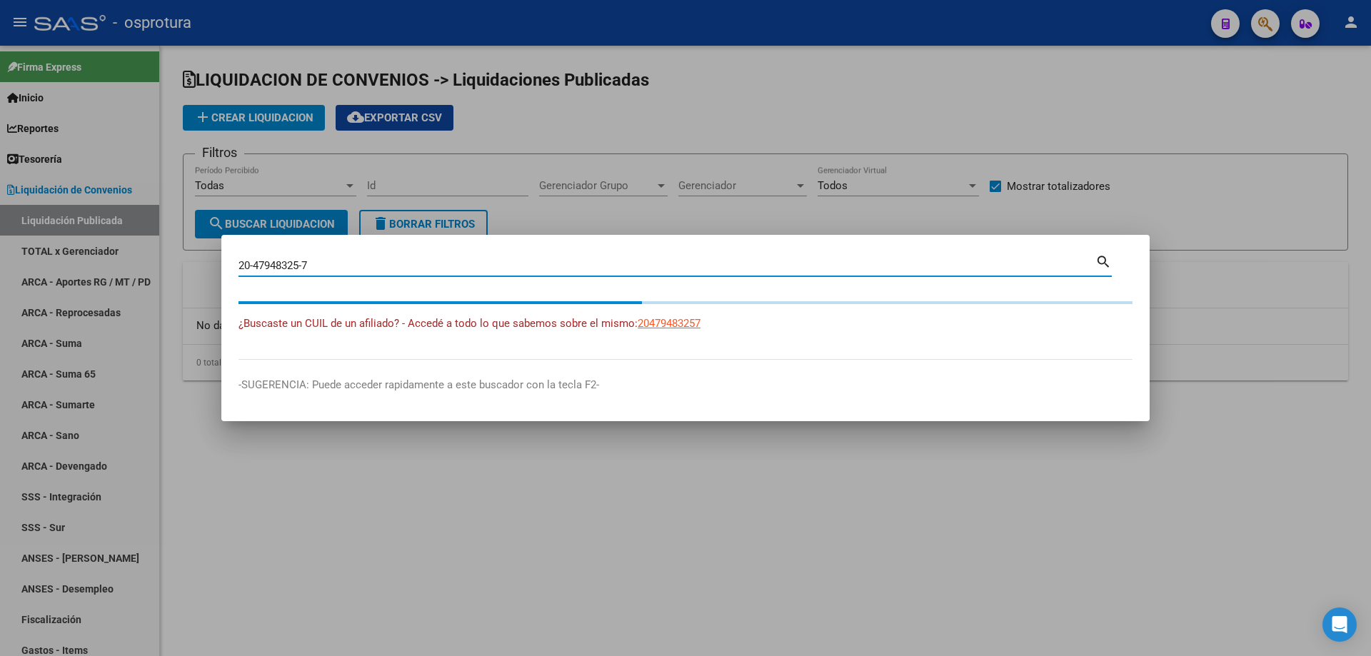
type input "20479483257"
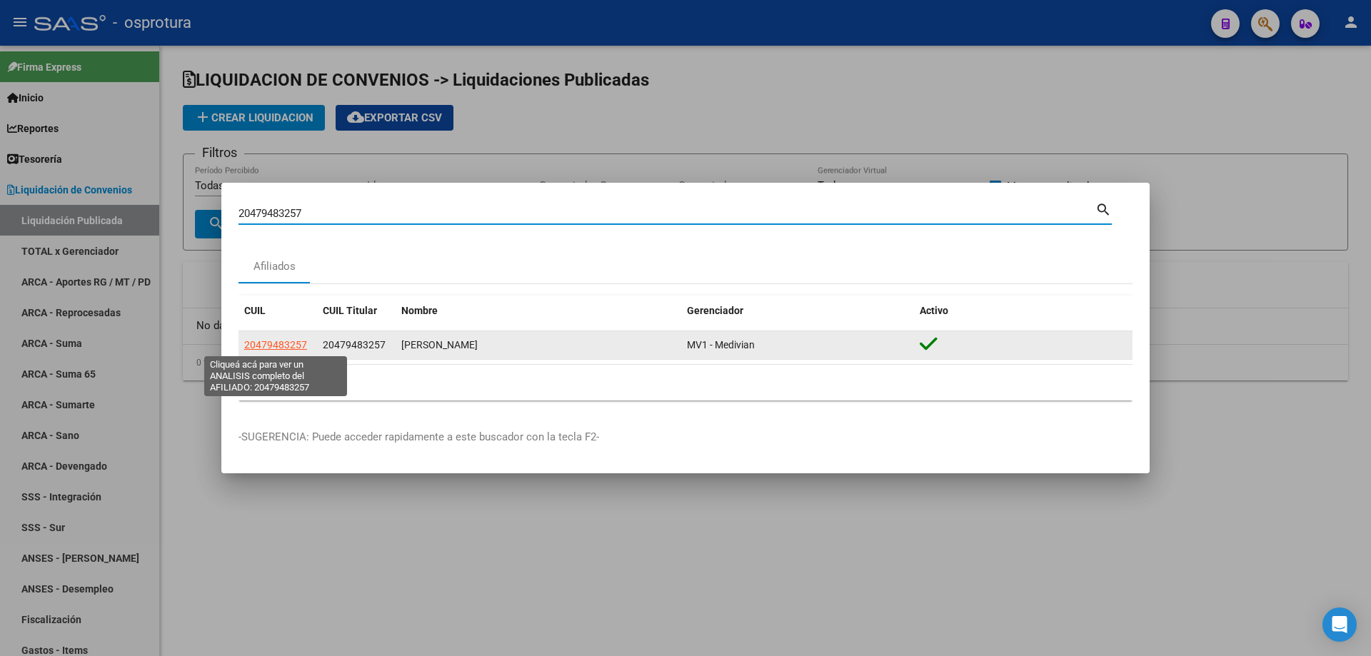
click at [259, 345] on span "20479483257" at bounding box center [275, 344] width 63 height 11
type textarea "20479483257"
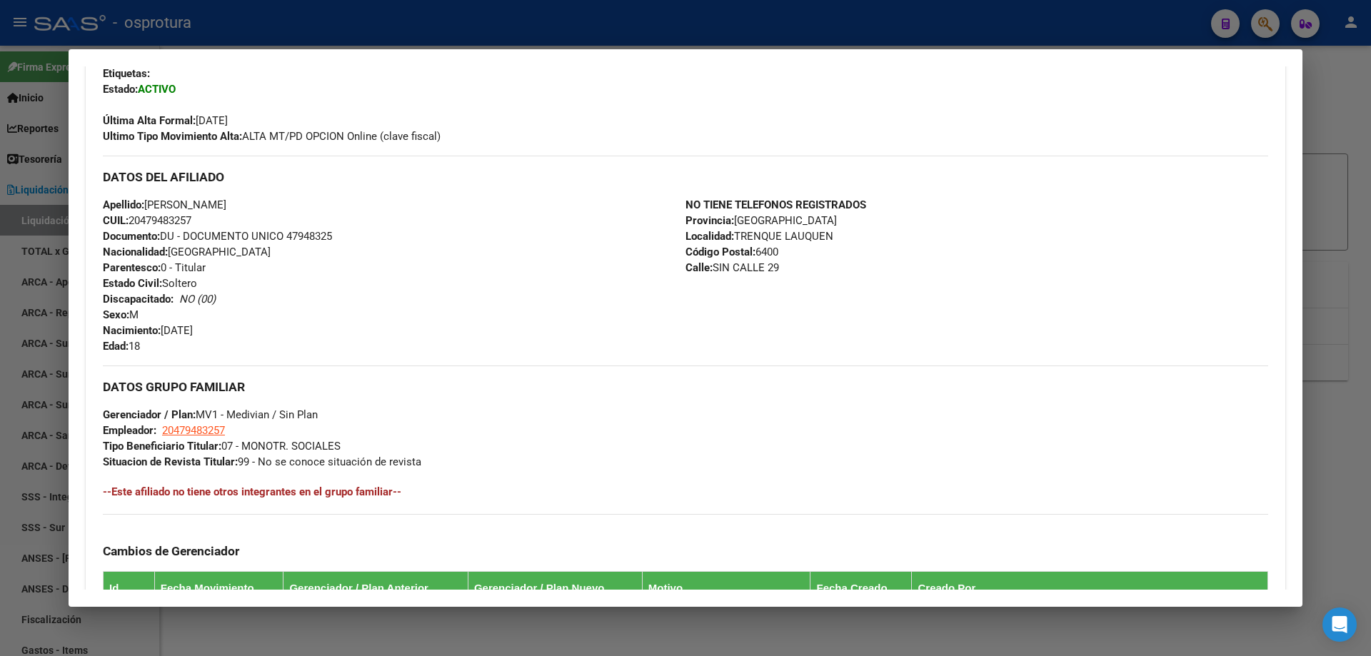
scroll to position [429, 0]
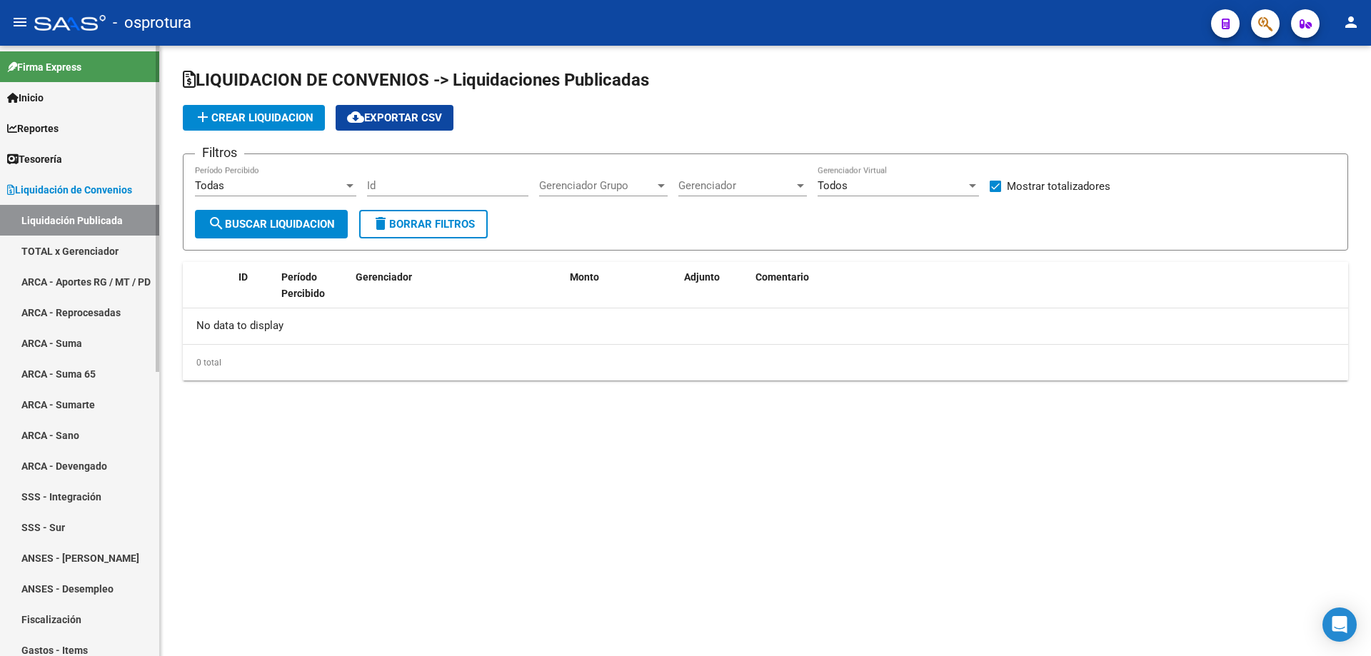
click at [45, 211] on link "Liquidación Publicada" at bounding box center [79, 220] width 159 height 31
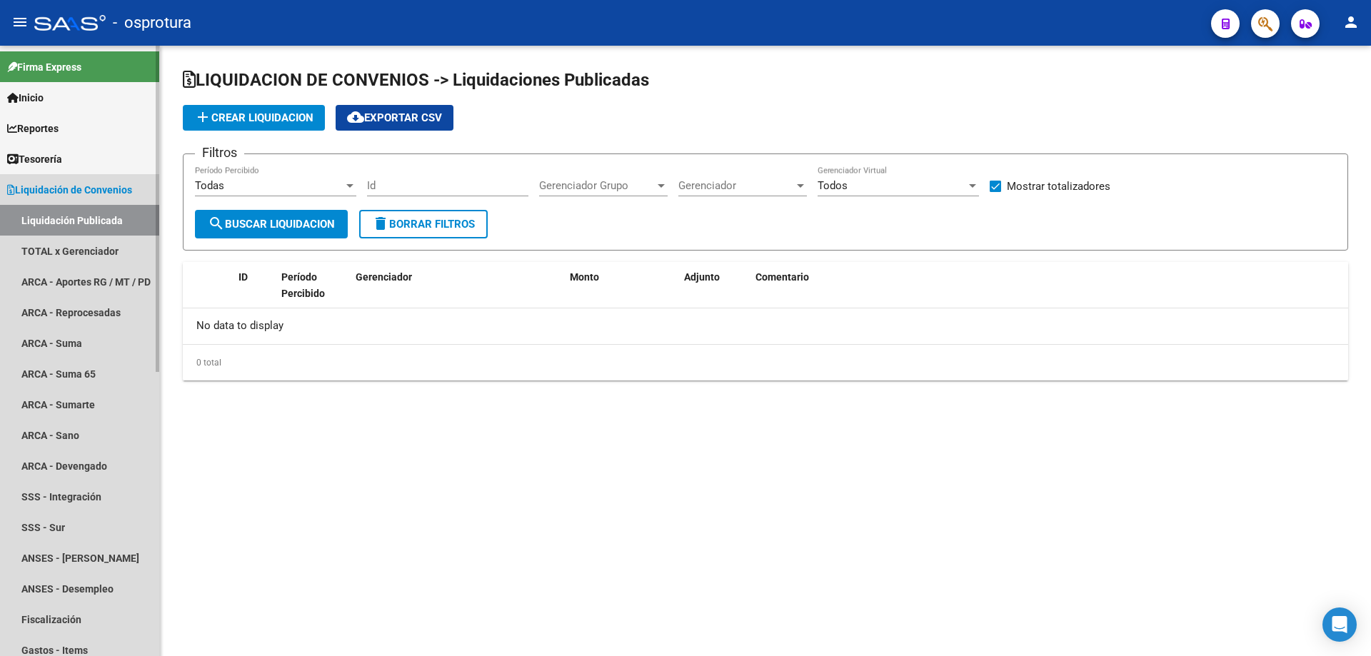
click at [46, 192] on span "Liquidación de Convenios" at bounding box center [69, 190] width 125 height 16
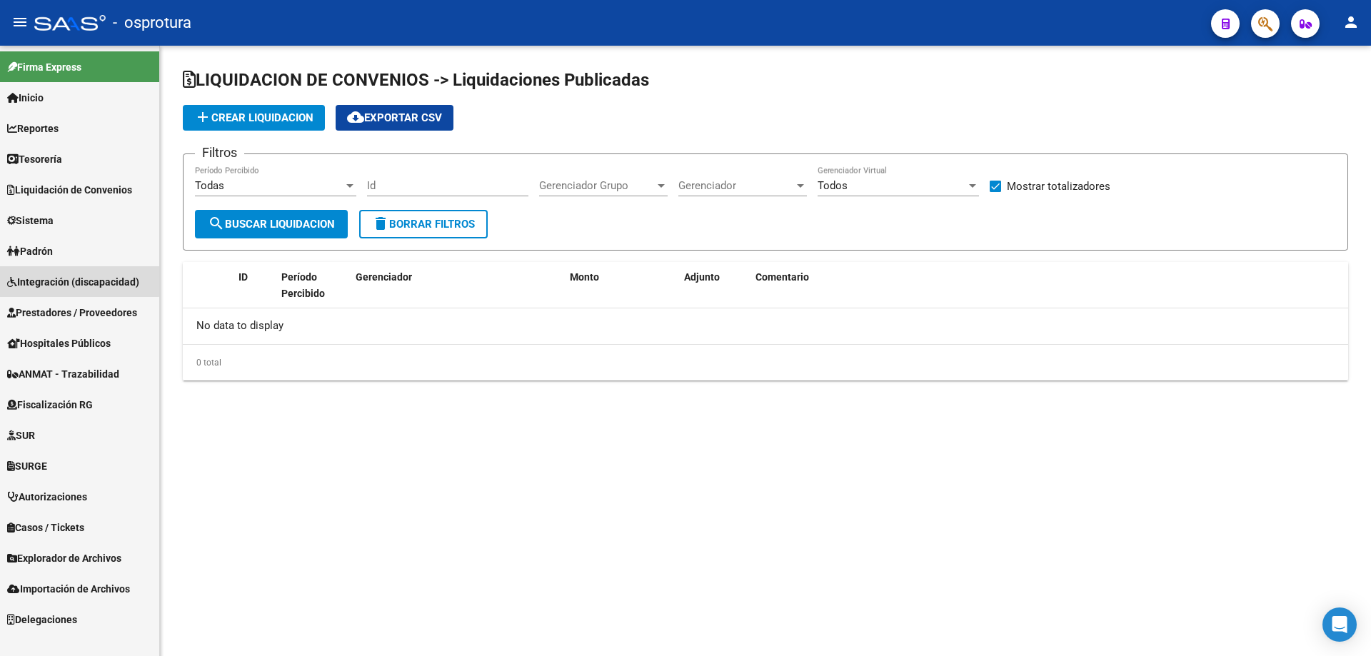
click at [43, 268] on link "Integración (discapacidad)" at bounding box center [79, 281] width 159 height 31
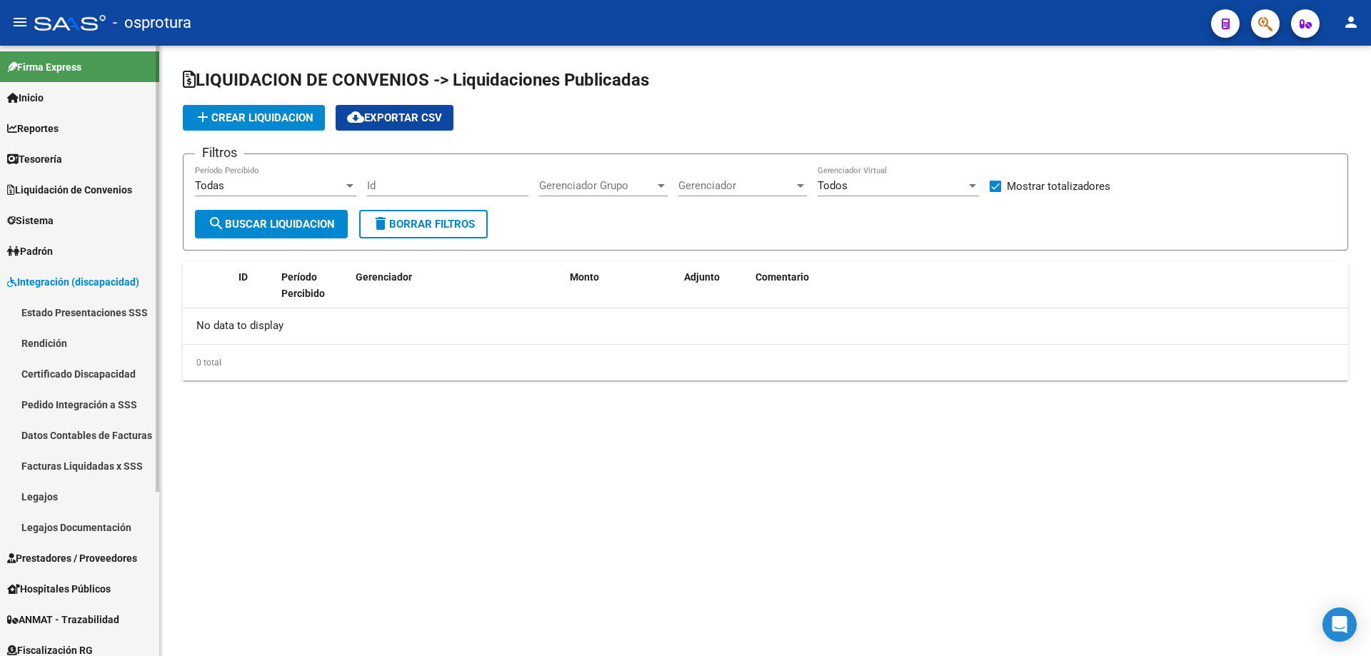
click at [44, 250] on span "Padrón" at bounding box center [30, 252] width 46 height 16
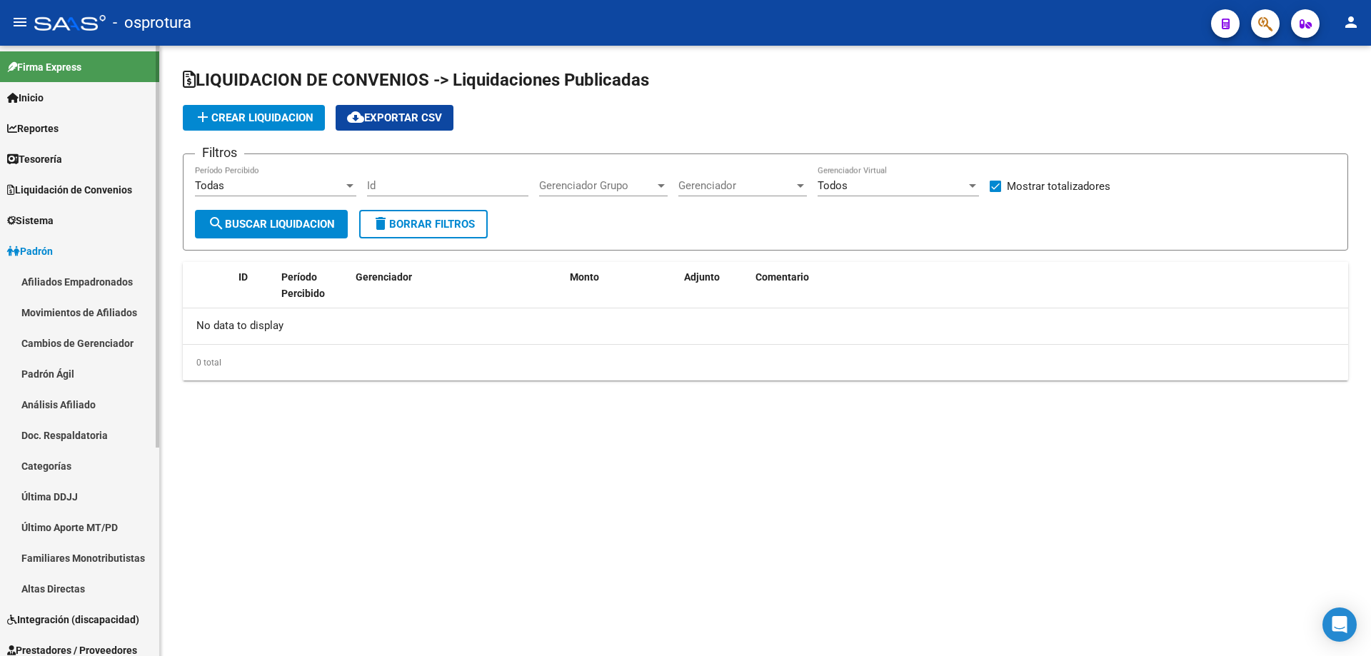
click at [53, 283] on link "Afiliados Empadronados" at bounding box center [79, 281] width 159 height 31
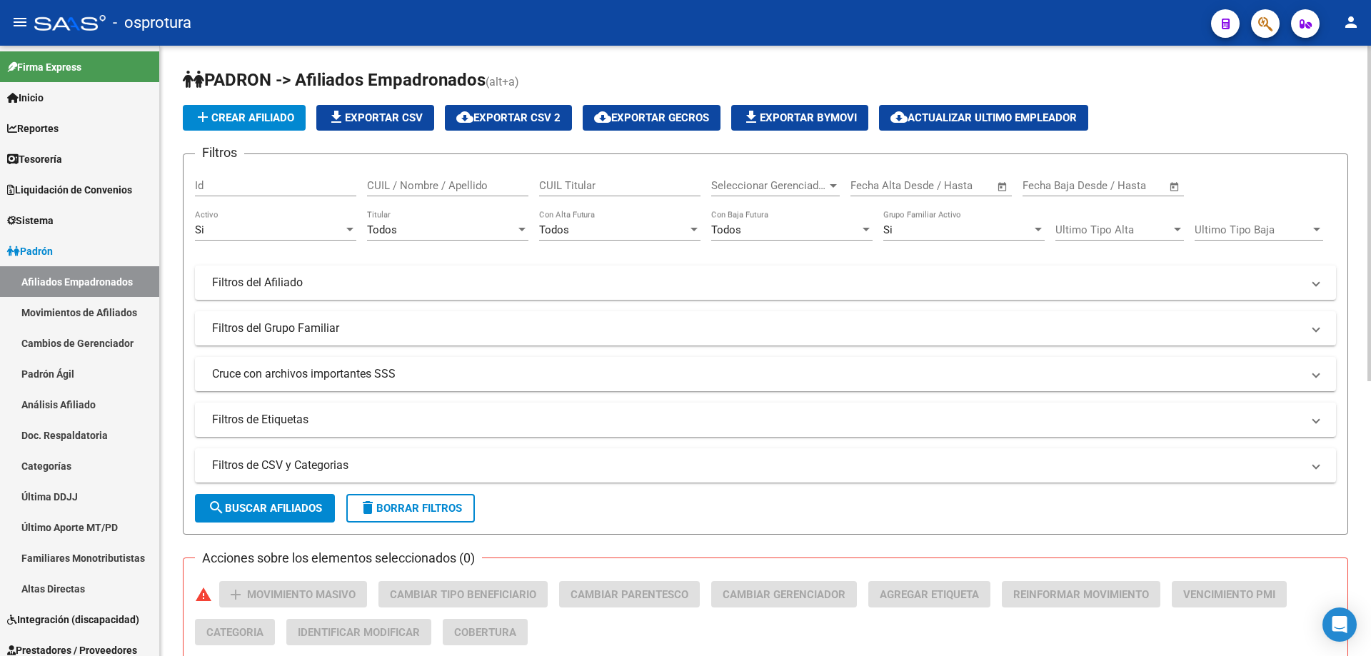
click at [774, 189] on span "Seleccionar Gerenciador" at bounding box center [769, 185] width 116 height 13
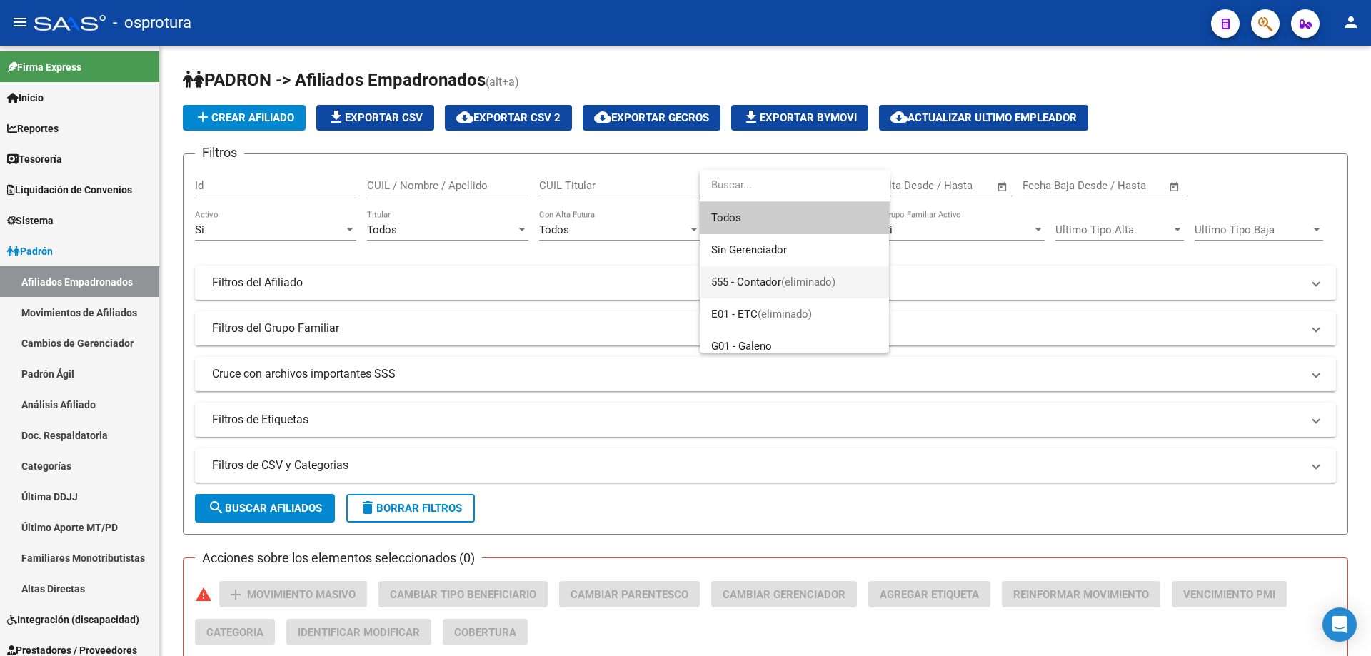
scroll to position [143, 0]
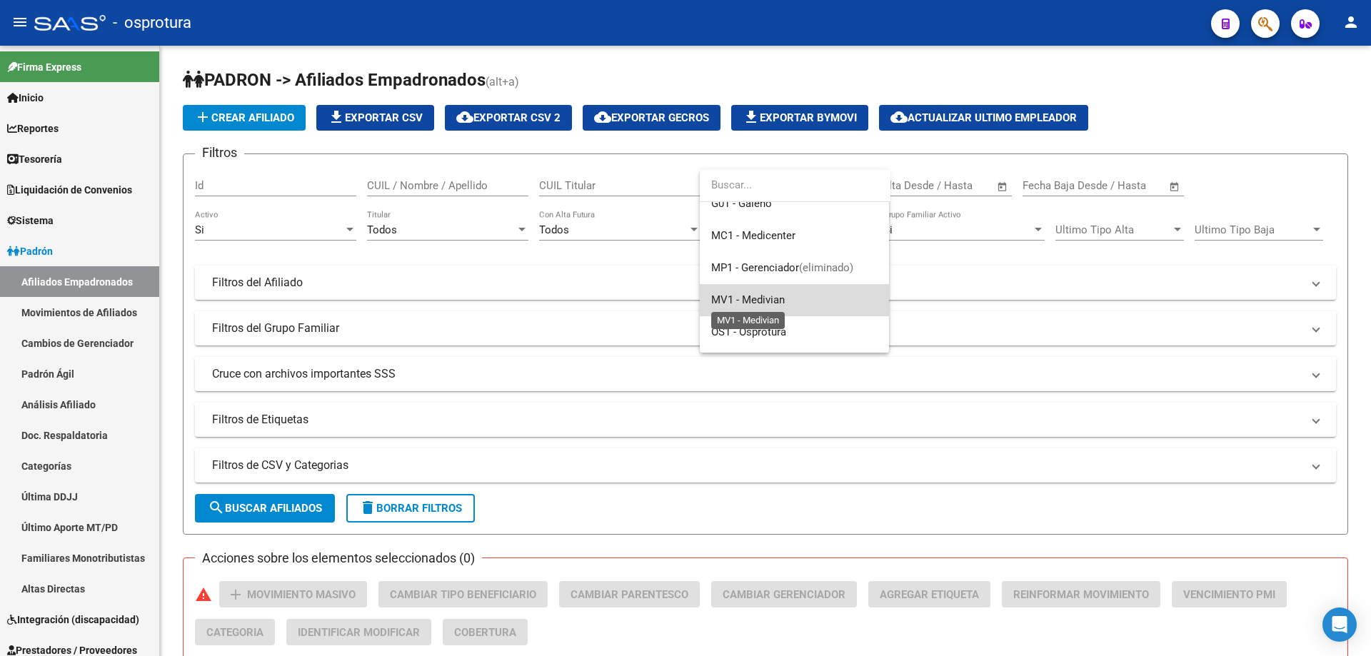
click at [758, 306] on span "MV1 - Medivian" at bounding box center [748, 300] width 74 height 13
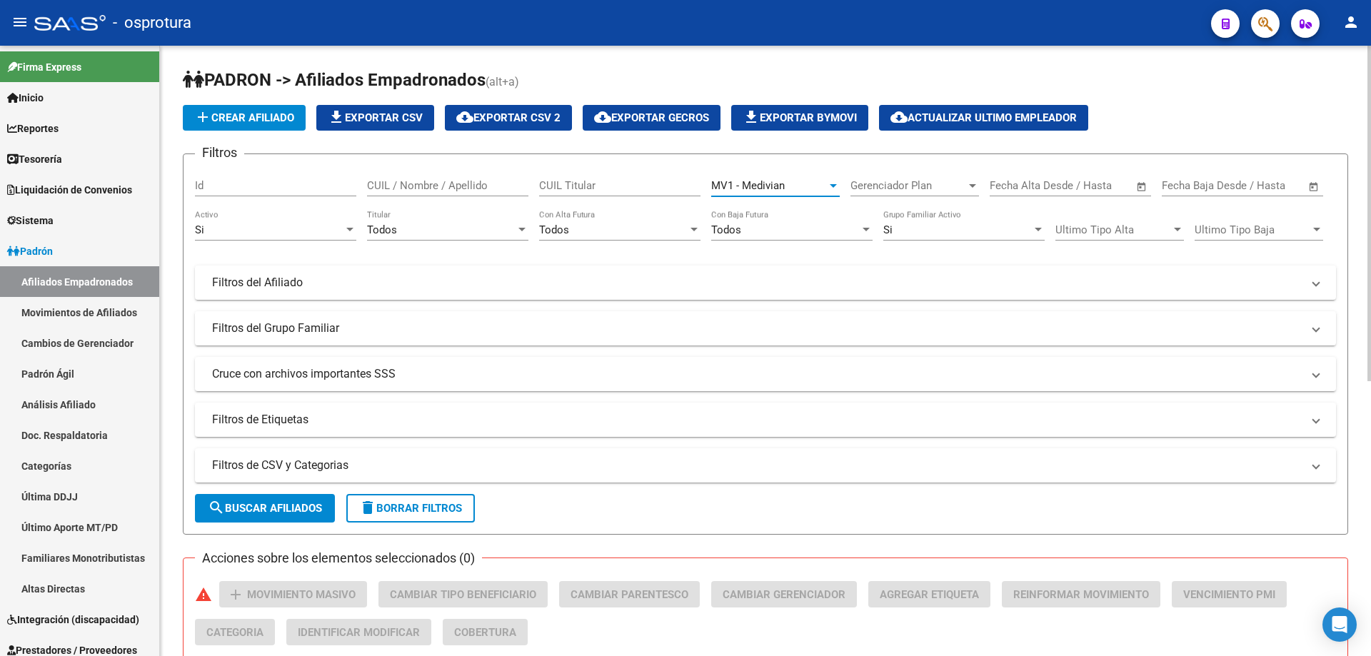
click at [249, 509] on span "search Buscar Afiliados" at bounding box center [265, 508] width 114 height 13
